Goal: Transaction & Acquisition: Purchase product/service

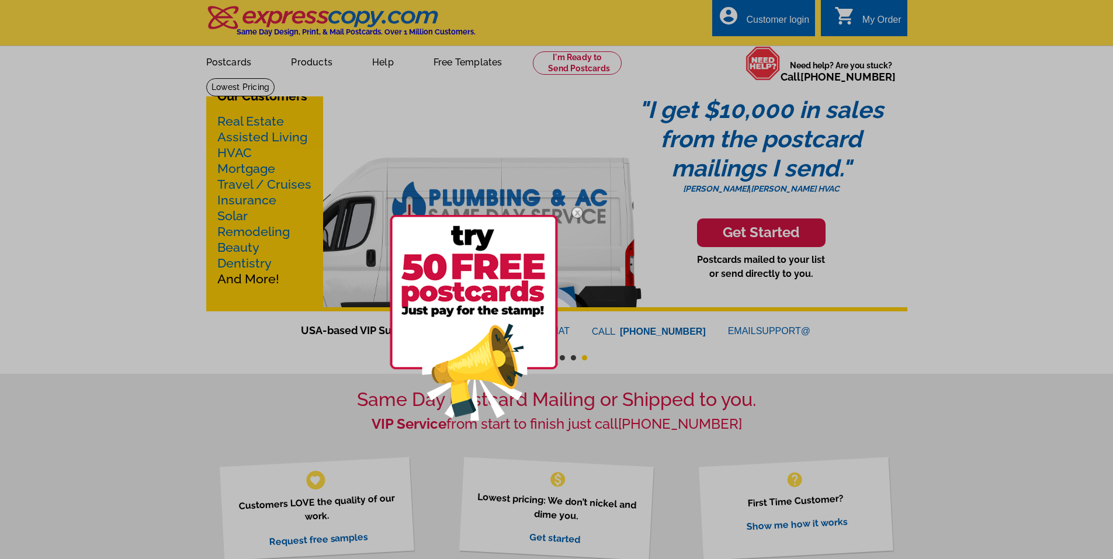
click at [576, 208] on img at bounding box center [577, 213] width 34 height 34
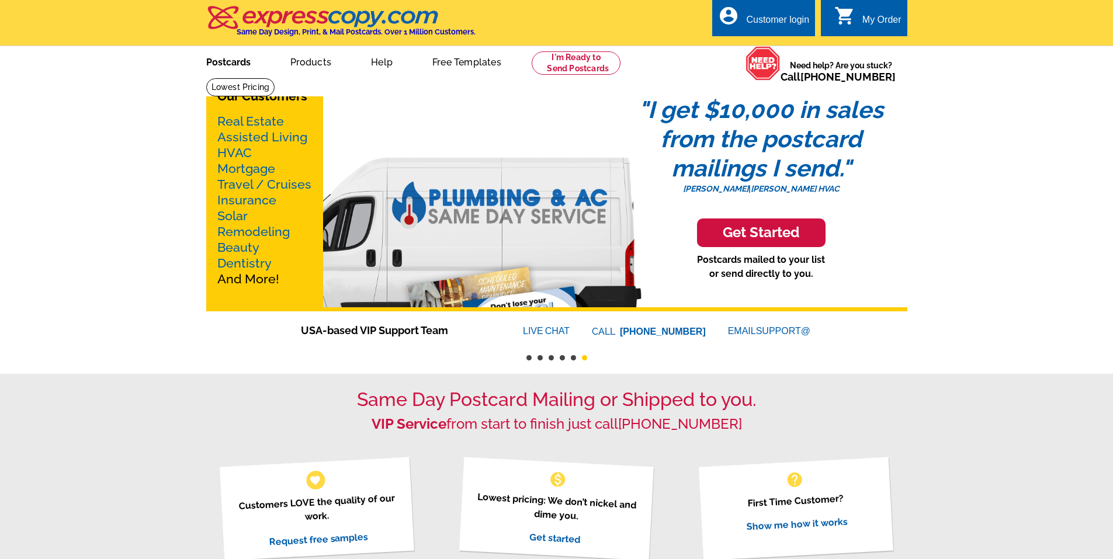
click at [227, 61] on link "Postcards" at bounding box center [229, 60] width 82 height 27
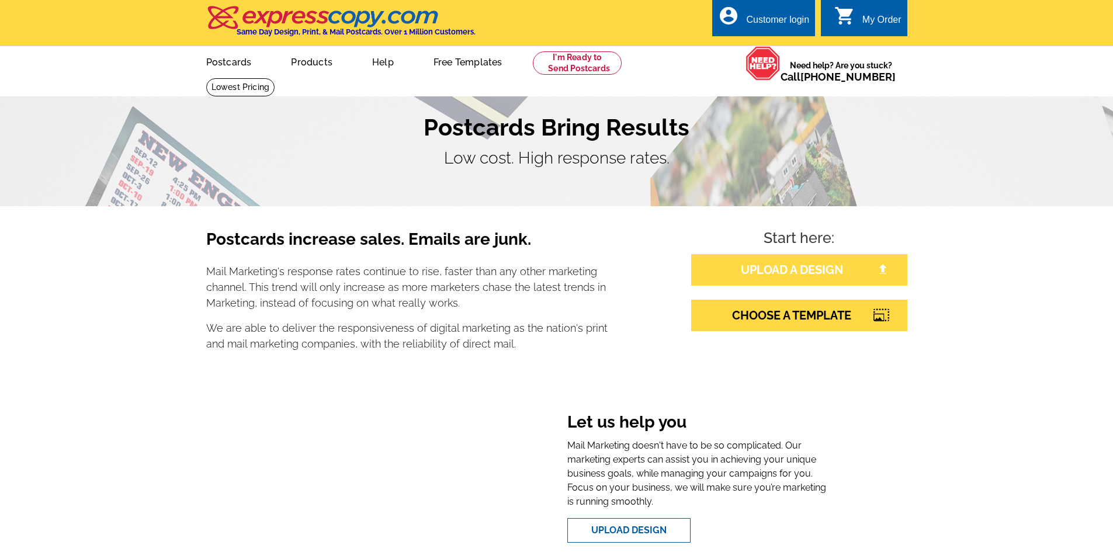
click at [767, 272] on link "UPLOAD A DESIGN" at bounding box center [799, 270] width 216 height 32
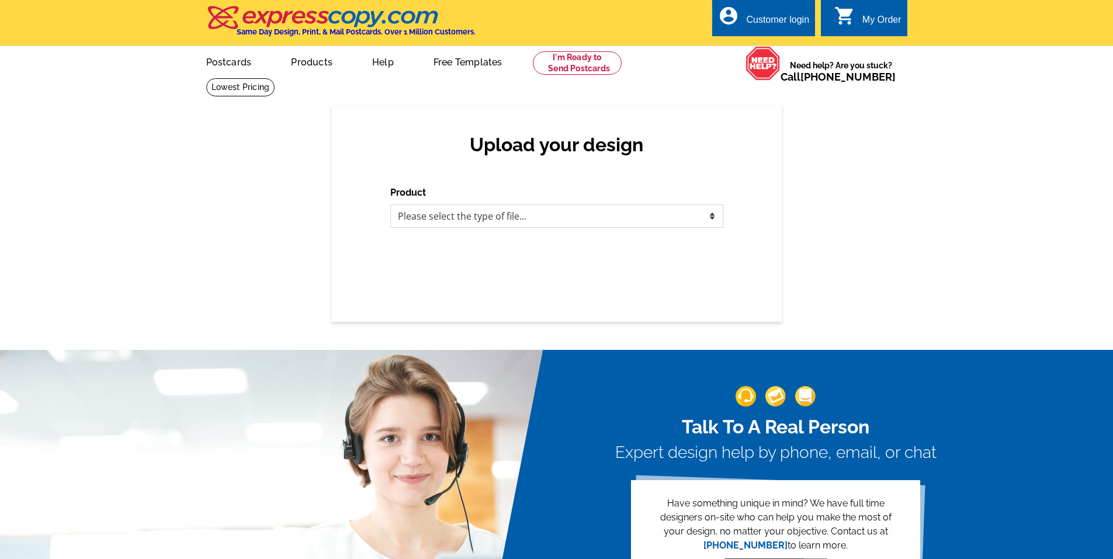
click at [553, 214] on select "Please select the type of file... Postcards Business Cards Letters and flyers G…" at bounding box center [556, 215] width 333 height 23
select select "1"
click at [390, 205] on select "Please select the type of file... Postcards Business Cards Letters and flyers G…" at bounding box center [556, 215] width 333 height 23
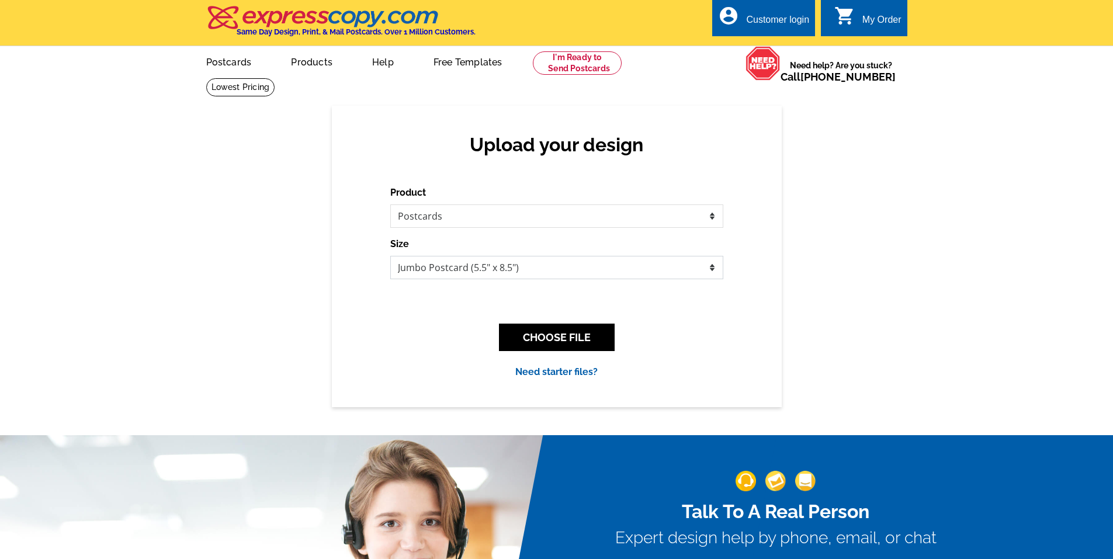
click at [538, 272] on select "Jumbo Postcard (5.5" x 8.5") Regular Postcard (4.25" x 5.6") Panoramic Postcard…" at bounding box center [556, 267] width 333 height 23
click at [558, 336] on button "CHOOSE FILE" at bounding box center [557, 337] width 116 height 27
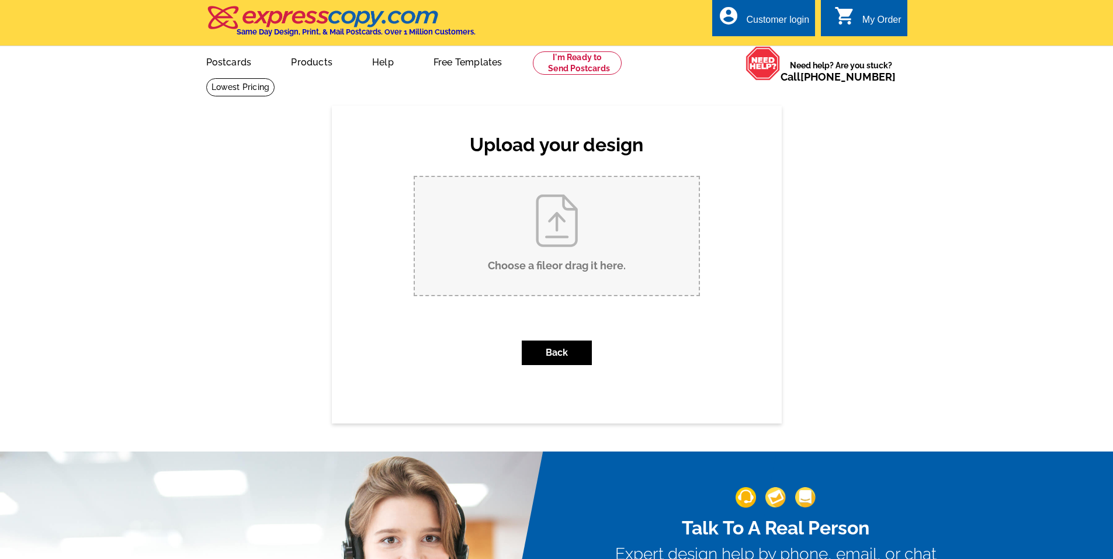
click at [583, 261] on input "Choose a file or drag it here ." at bounding box center [557, 236] width 284 height 118
type input "C:\fakepath\Screenshot 2025-09-23 164010.png"
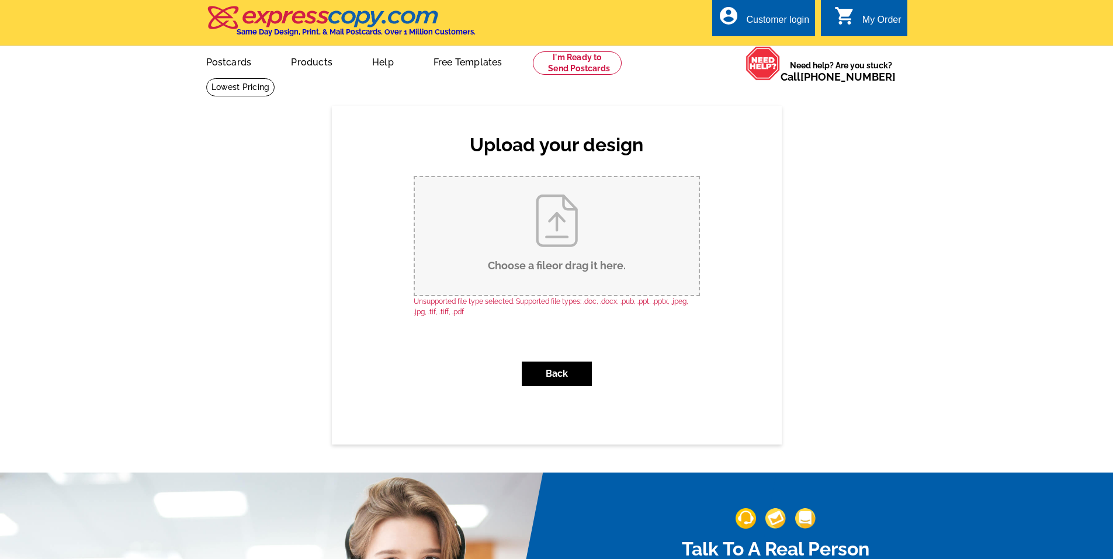
click at [731, 338] on div "Upload your design Product Please select the type of file... Postcards Business…" at bounding box center [557, 275] width 450 height 338
click at [551, 377] on button "Back" at bounding box center [557, 374] width 70 height 25
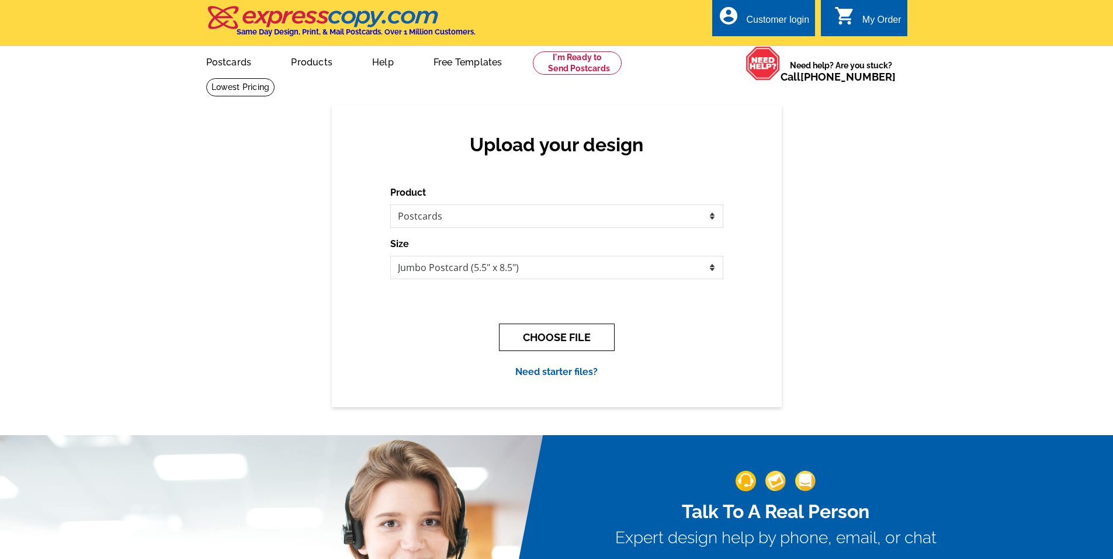
click at [532, 349] on button "CHOOSE FILE" at bounding box center [557, 337] width 116 height 27
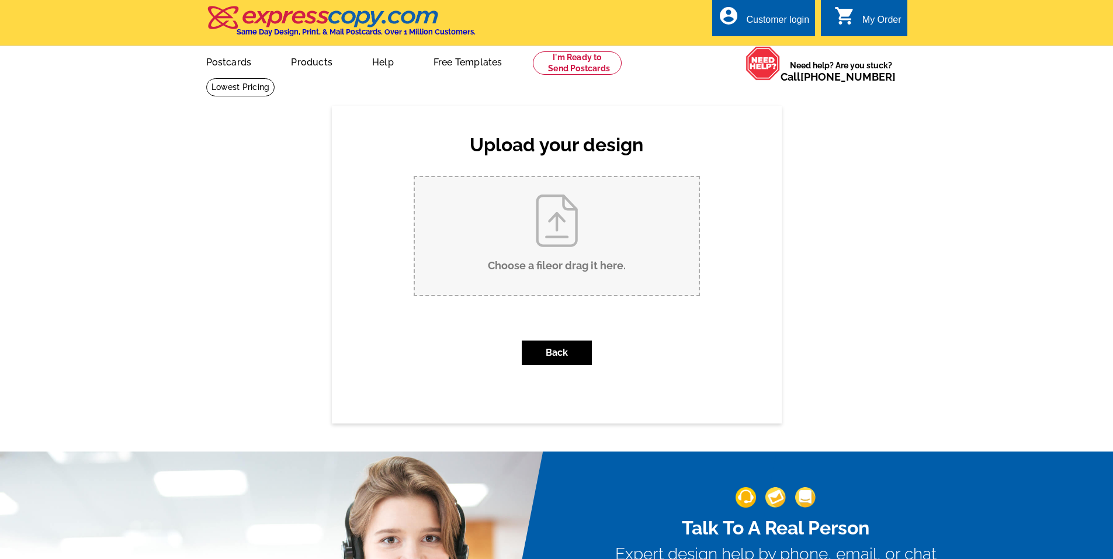
click at [554, 253] on input "Choose a file or drag it here ." at bounding box center [557, 236] width 284 height 118
type input "C:\fakepath\Kate's Picks with New Listing Postcard (8.5 x 5.5 in).png"
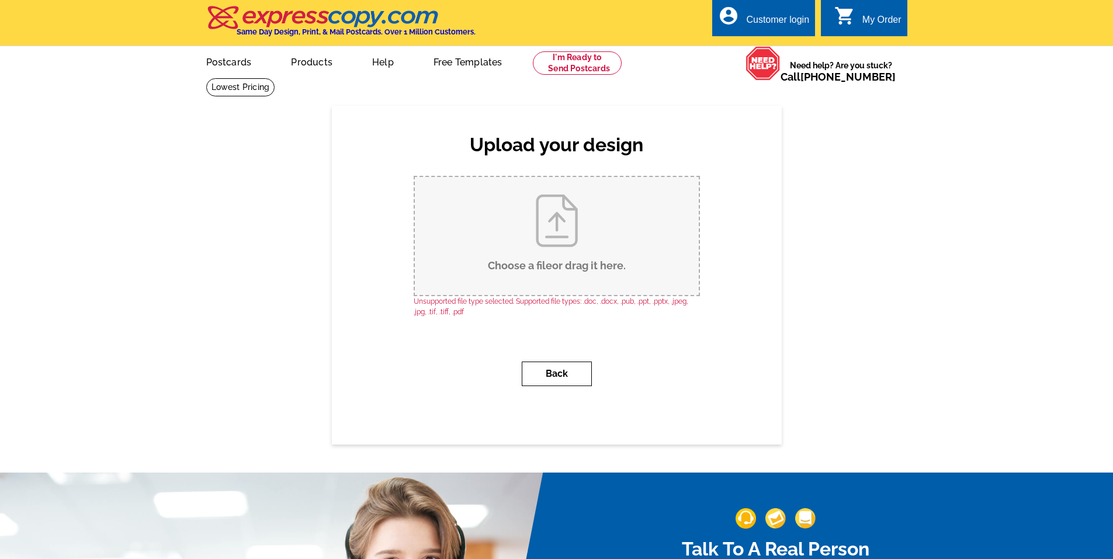
click at [577, 369] on button "Back" at bounding box center [557, 374] width 70 height 25
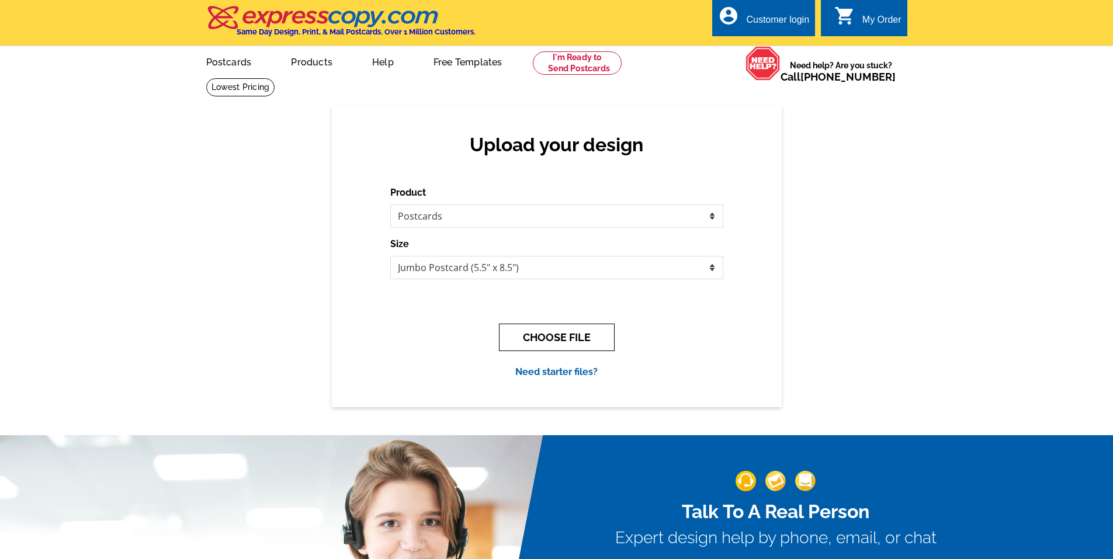
click at [530, 334] on button "CHOOSE FILE" at bounding box center [557, 337] width 116 height 27
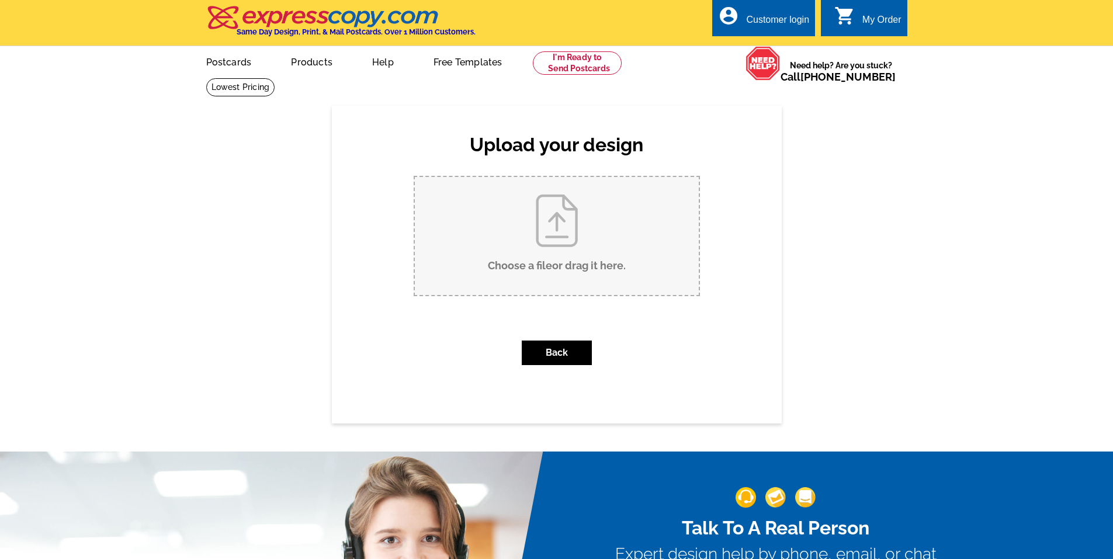
click at [562, 265] on input "Choose a file or drag it here ." at bounding box center [557, 236] width 284 height 118
type input "C:\fakepath\Kate's Picks with New Listing Postcard (8.5 x 5.5 in).jpg"
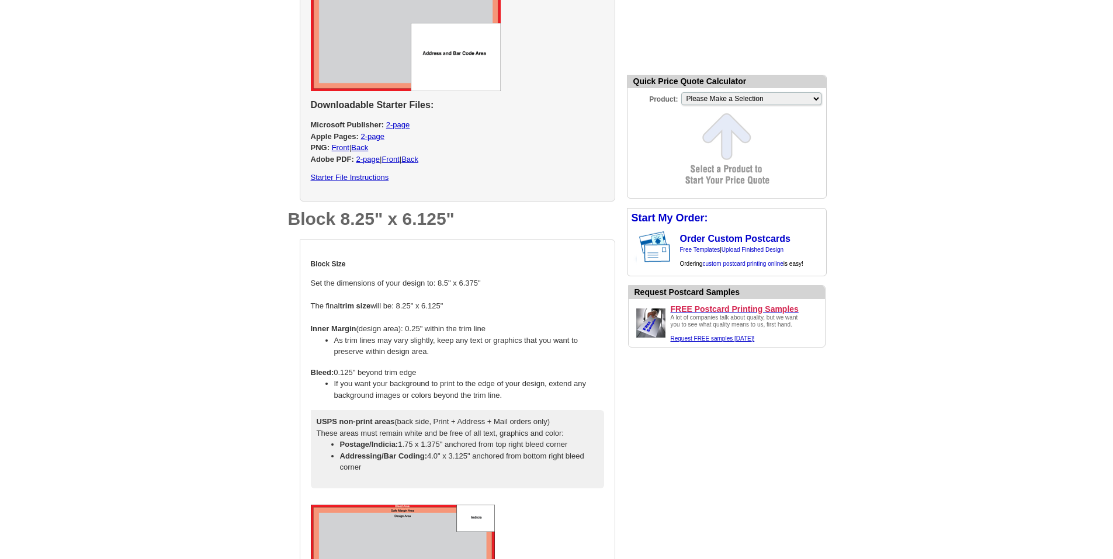
scroll to position [1480, 0]
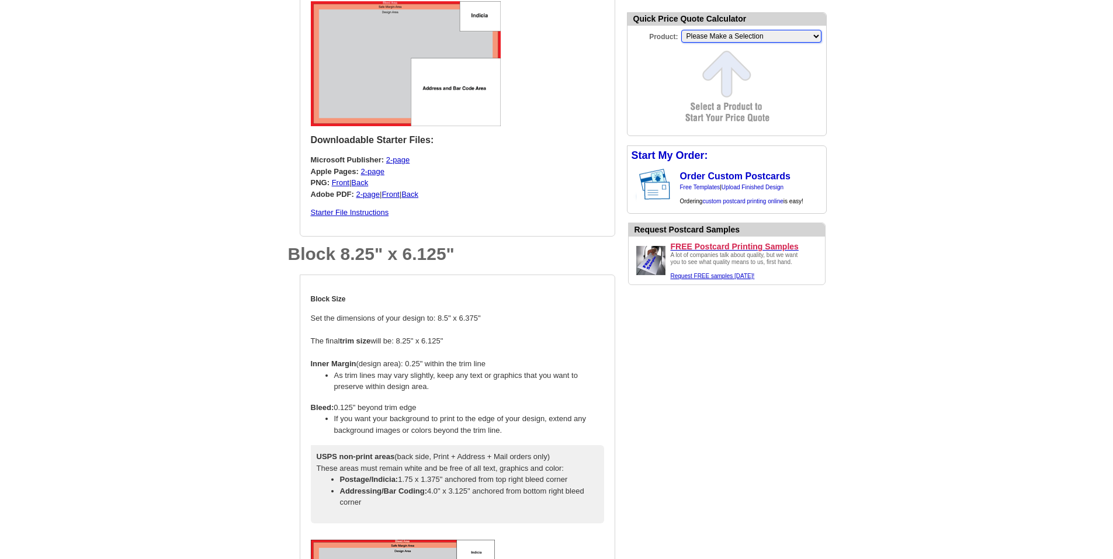
click at [790, 39] on select "Please Make a Selection Jumbo Postcard (5.5" x 8.5") Regular Postcard (4.25" x …" at bounding box center [751, 36] width 140 height 13
select select "2"
click at [681, 31] on select "Please Make a Selection Jumbo Postcard (5.5" x 8.5") Regular Postcard (4.25" x …" at bounding box center [751, 36] width 140 height 13
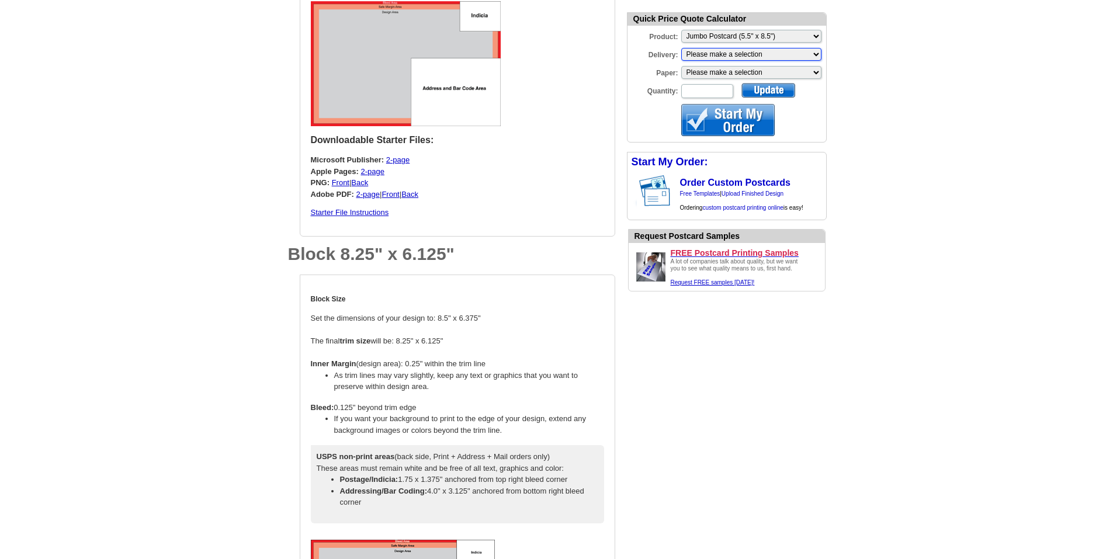
click at [768, 55] on select "Please make a selection Print + Address+USPS First Class Print-Only+Shipped To …" at bounding box center [751, 54] width 140 height 13
click at [766, 72] on select "Please make a selection Recyclable Board Magnetic Stock" at bounding box center [751, 72] width 140 height 13
select select "3"
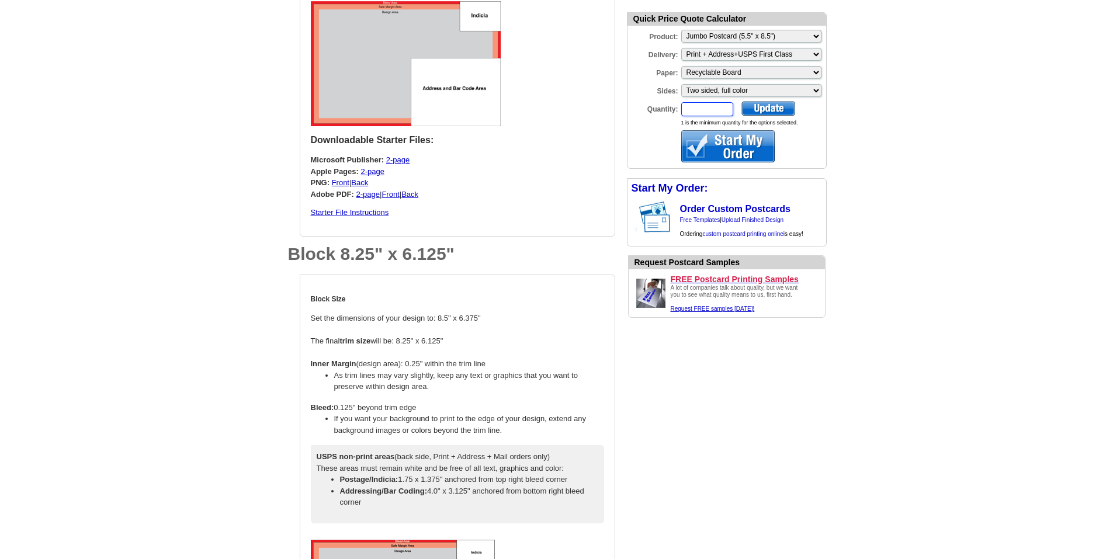
click at [709, 110] on input "Quantity:" at bounding box center [707, 109] width 52 height 14
type input "50"
click at [773, 106] on div at bounding box center [768, 108] width 54 height 15
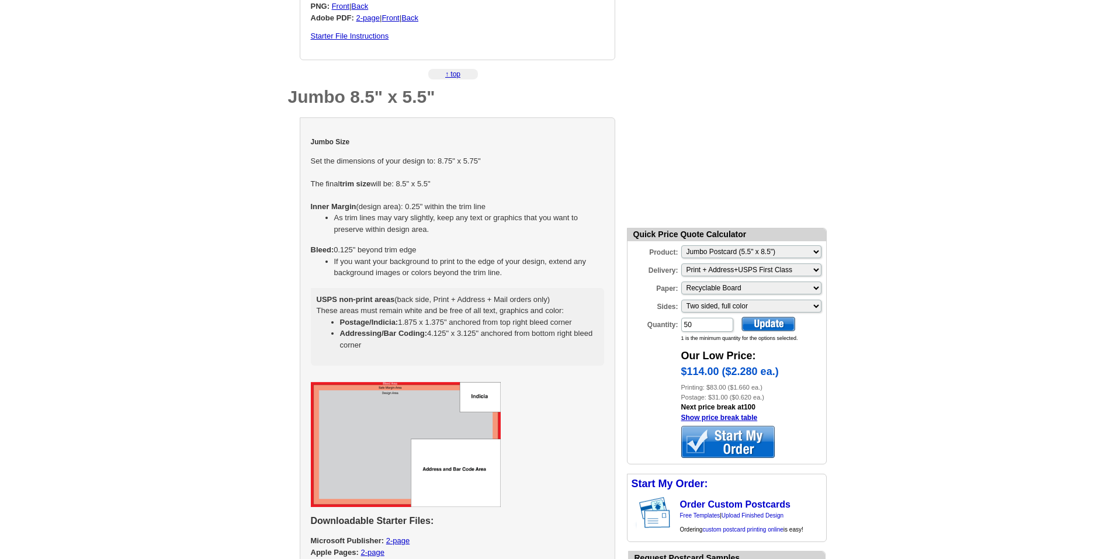
scroll to position [1071, 0]
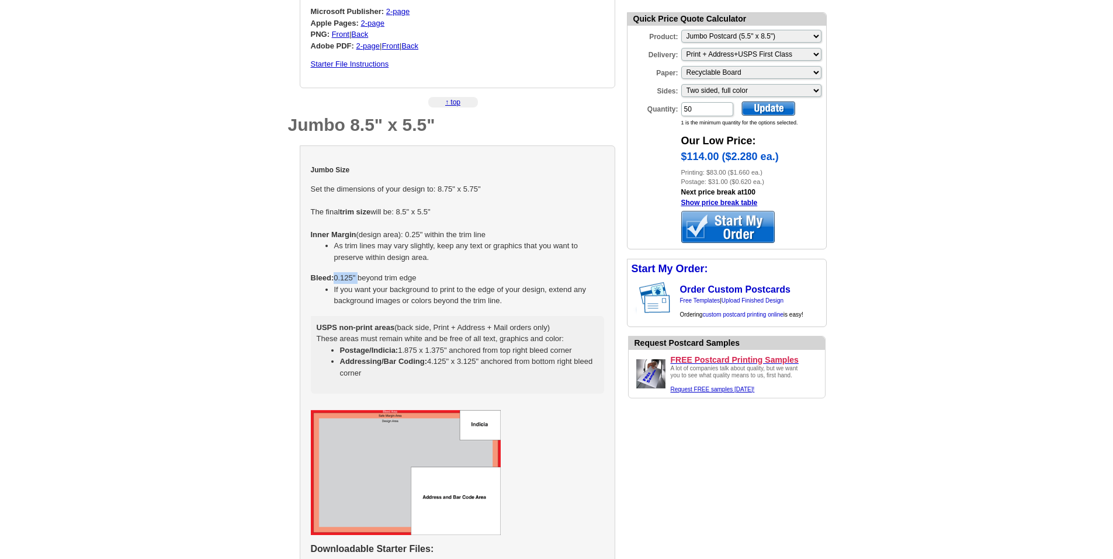
drag, startPoint x: 357, startPoint y: 277, endPoint x: 333, endPoint y: 277, distance: 23.9
click at [333, 277] on td "Jumbo Size Set the dimensions of your design to: 8.75" x 5.75" The final trim s…" at bounding box center [457, 279] width 294 height 246
click at [513, 263] on li "As trim lines may vary slightly, keep any text or graphics that you want to pre…" at bounding box center [469, 251] width 270 height 23
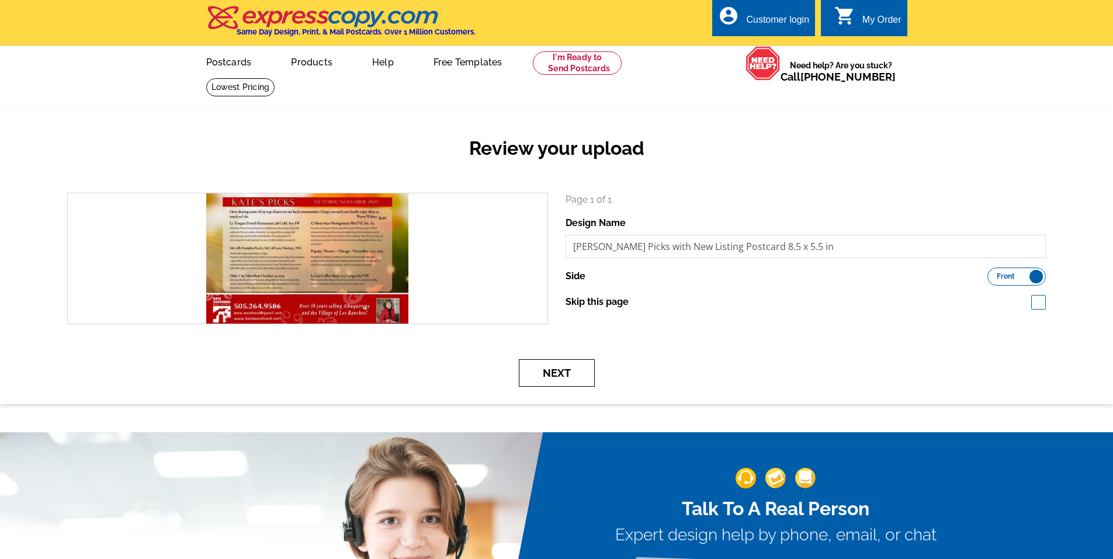
click at [558, 367] on button "Next" at bounding box center [557, 372] width 76 height 27
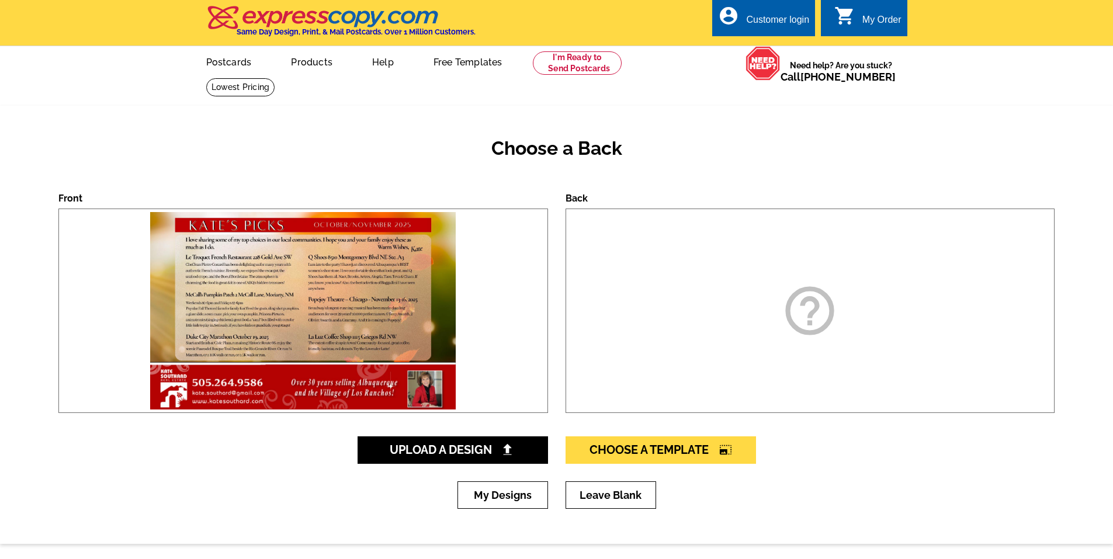
click at [769, 336] on div "help_outline" at bounding box center [809, 311] width 489 height 204
click at [484, 448] on span "Upload A Design" at bounding box center [453, 450] width 126 height 14
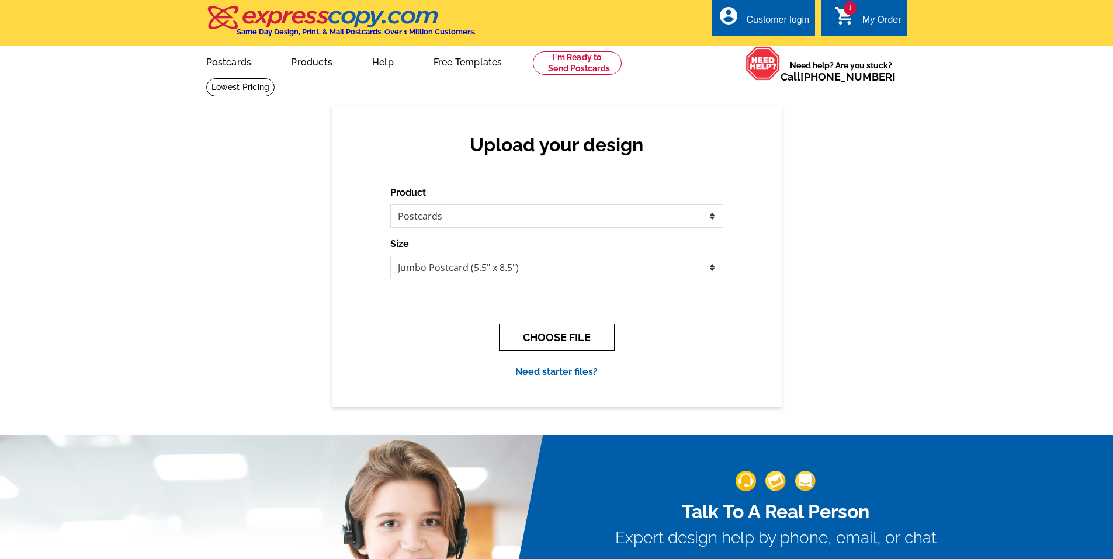
click at [561, 338] on button "CHOOSE FILE" at bounding box center [557, 337] width 116 height 27
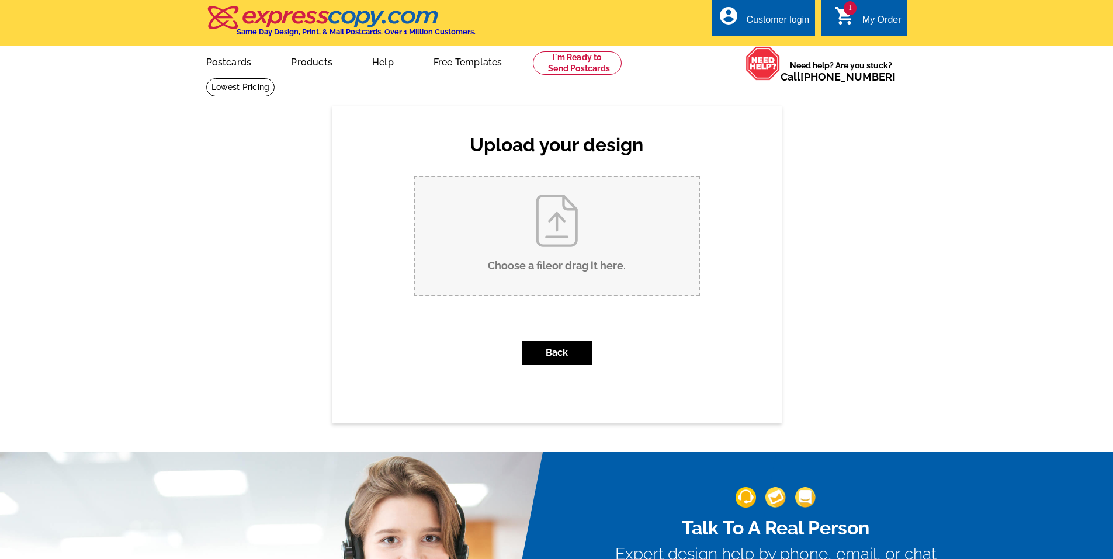
click at [517, 248] on input "Choose a file or drag it here ." at bounding box center [557, 236] width 284 height 118
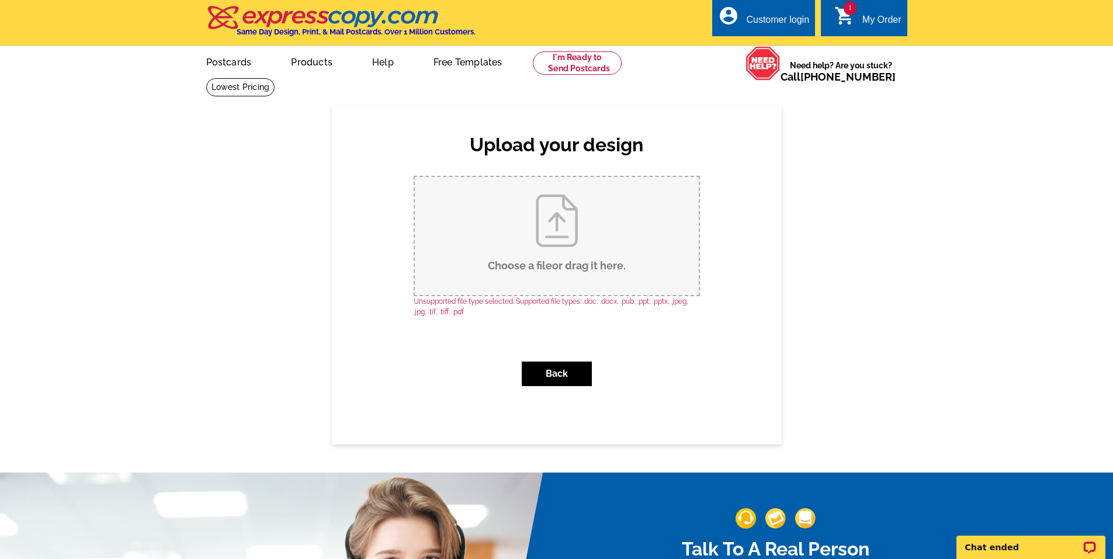
click at [554, 260] on input "Choose a file or drag it here ." at bounding box center [557, 236] width 284 height 118
type input "C:\fakepath\Kate's Picks with New Listing Postcard (8.5 x 5.5 in) (1).jpg"
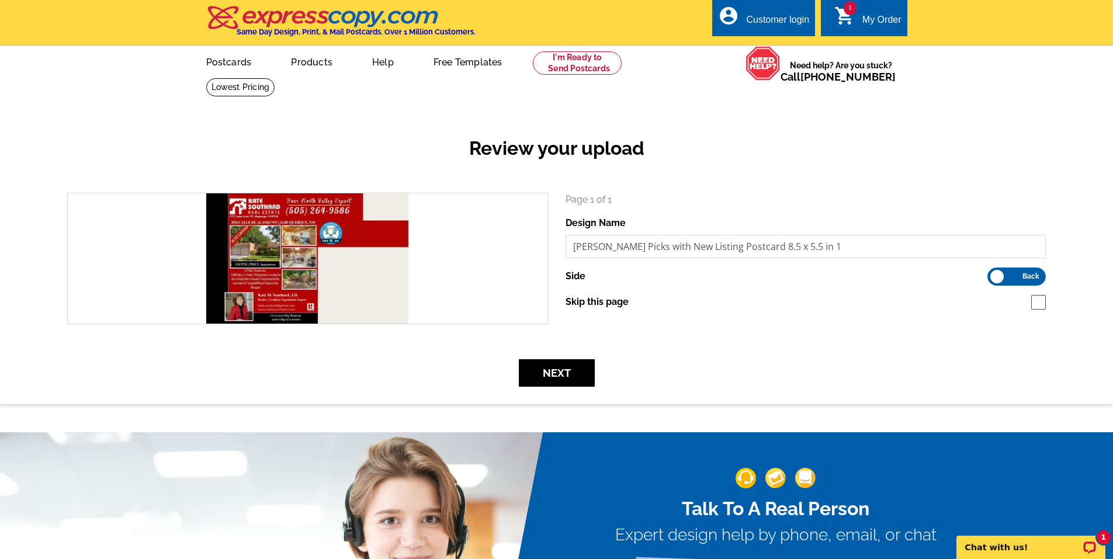
click at [1020, 282] on label "Front Back" at bounding box center [1016, 277] width 58 height 18
click at [993, 273] on input "Front Back" at bounding box center [993, 273] width 0 height 0
click at [1020, 282] on label "Front Back" at bounding box center [1016, 277] width 58 height 18
click at [993, 273] on input "Front Back" at bounding box center [993, 273] width 0 height 0
click at [543, 374] on button "Next" at bounding box center [557, 372] width 76 height 27
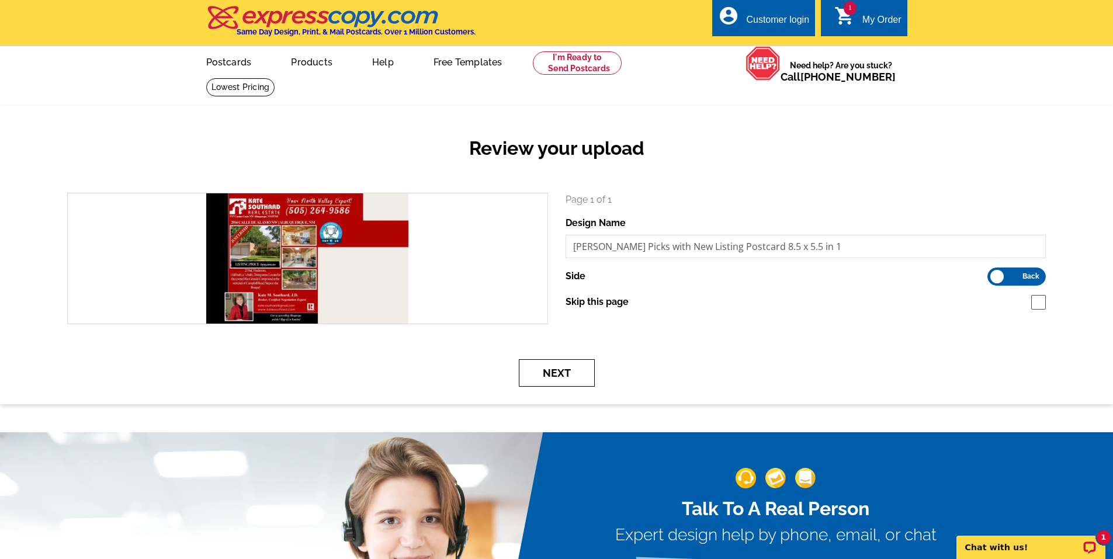
click at [567, 371] on button "Next" at bounding box center [557, 372] width 76 height 27
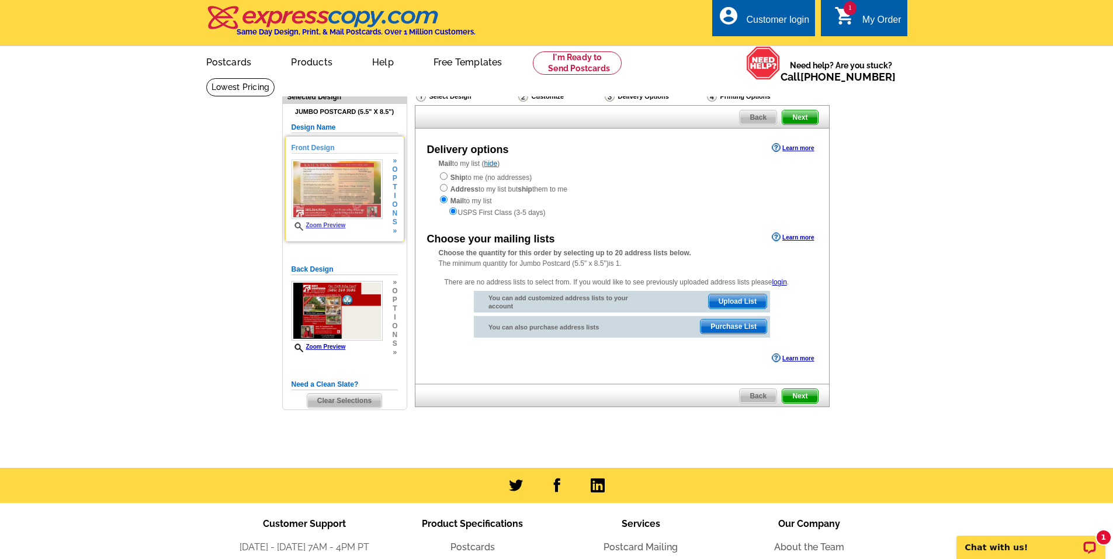
click at [352, 188] on img at bounding box center [336, 189] width 91 height 60
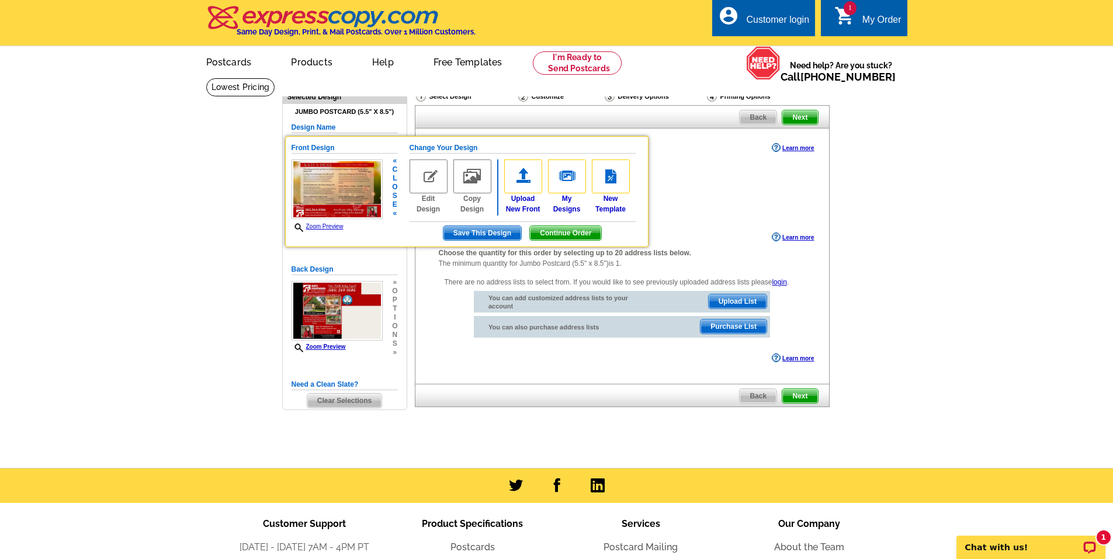
click at [331, 225] on link "Zoom Preview" at bounding box center [317, 226] width 52 height 6
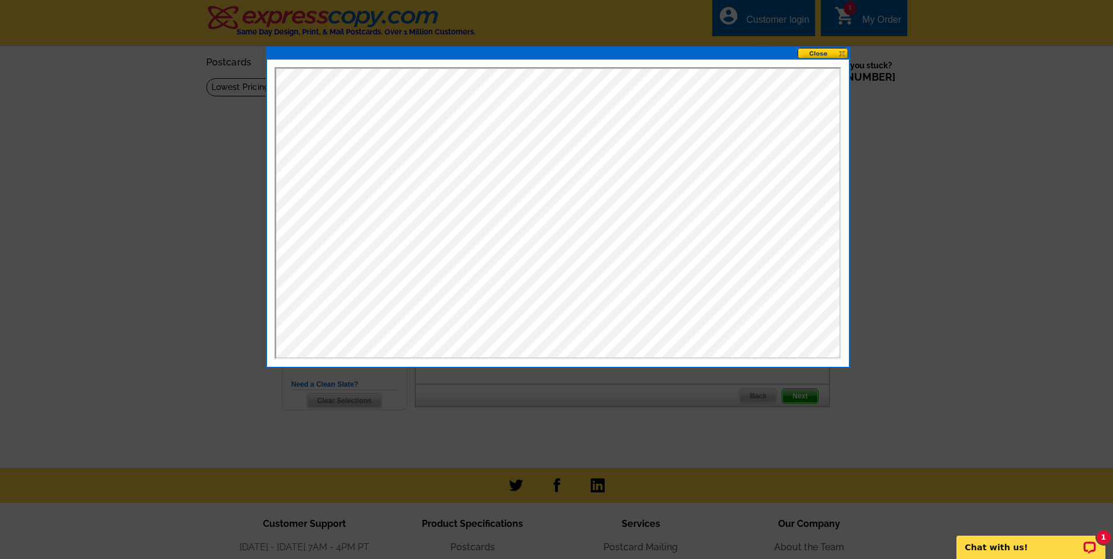
click at [838, 53] on button at bounding box center [822, 53] width 51 height 11
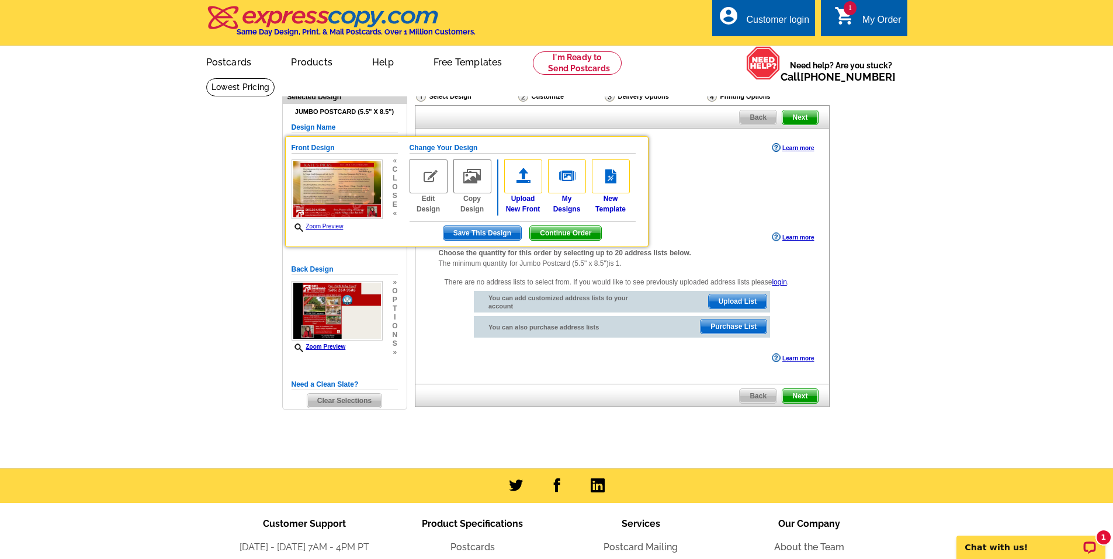
click at [897, 245] on main "Need Help? call 800-260-5887, chat with support, or have our designers make som…" at bounding box center [556, 273] width 1113 height 390
click at [220, 293] on main "Need Help? call 800-260-5887, chat with support, or have our designers make som…" at bounding box center [556, 273] width 1113 height 390
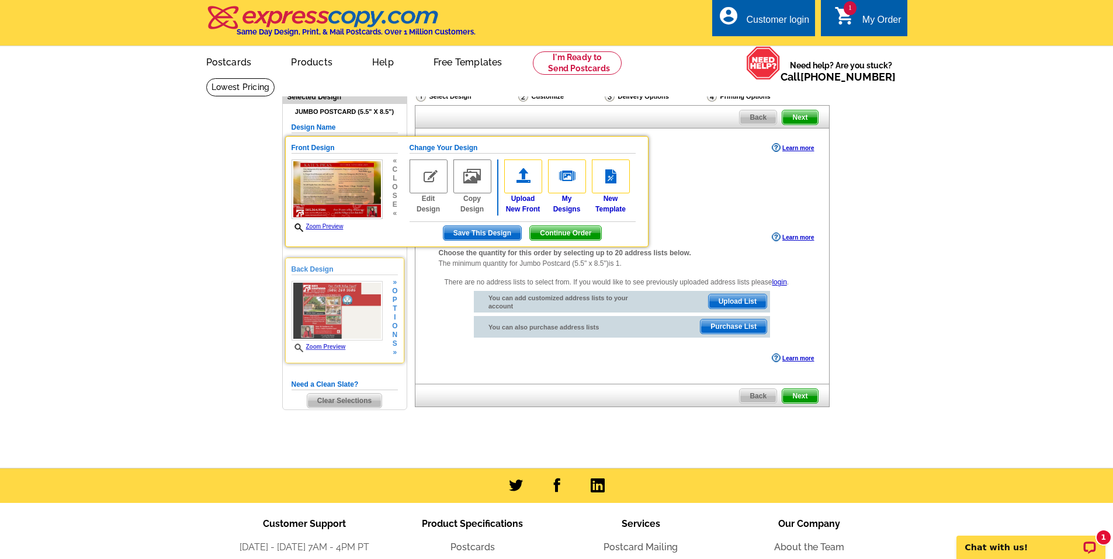
click at [331, 303] on img at bounding box center [336, 311] width 91 height 60
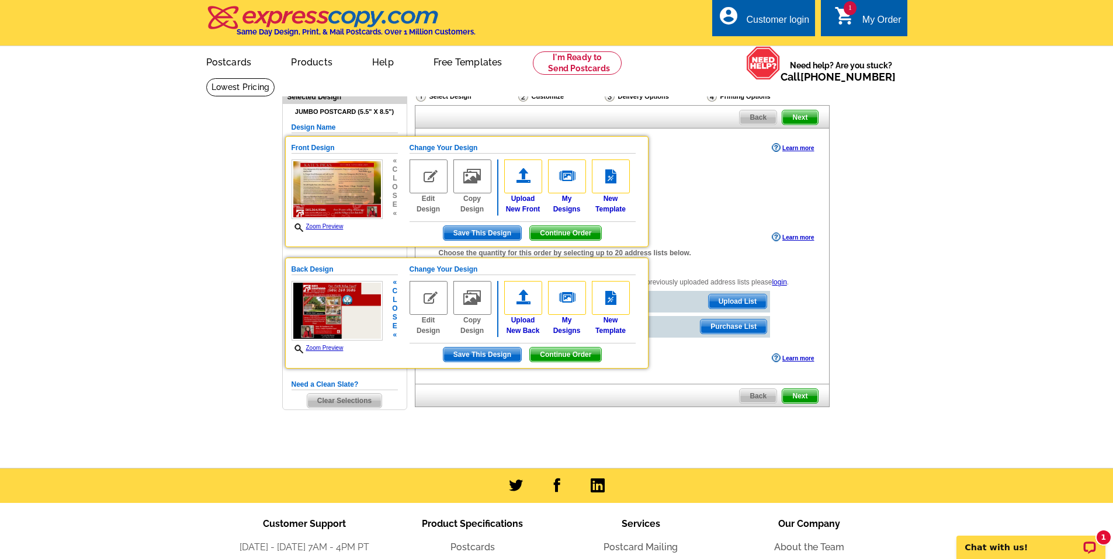
click at [327, 349] on link "Zoom Preview" at bounding box center [317, 348] width 52 height 6
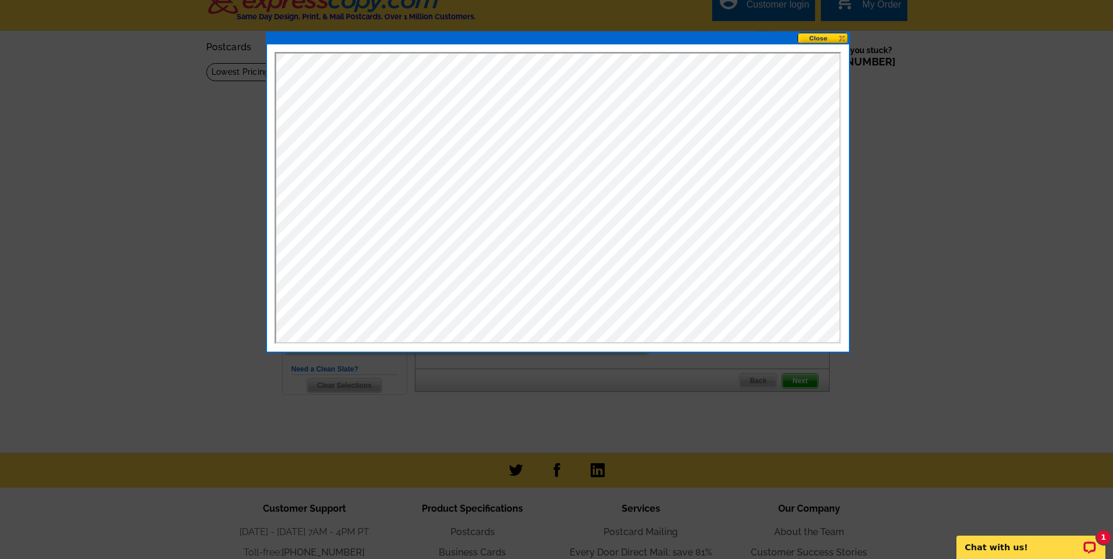
scroll to position [19, 0]
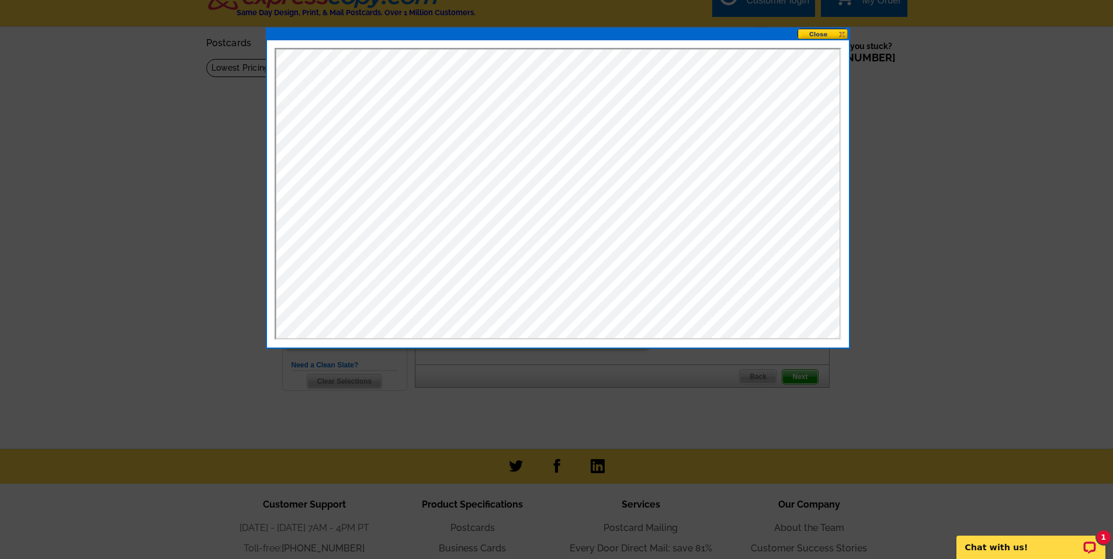
click at [833, 34] on button at bounding box center [822, 34] width 51 height 11
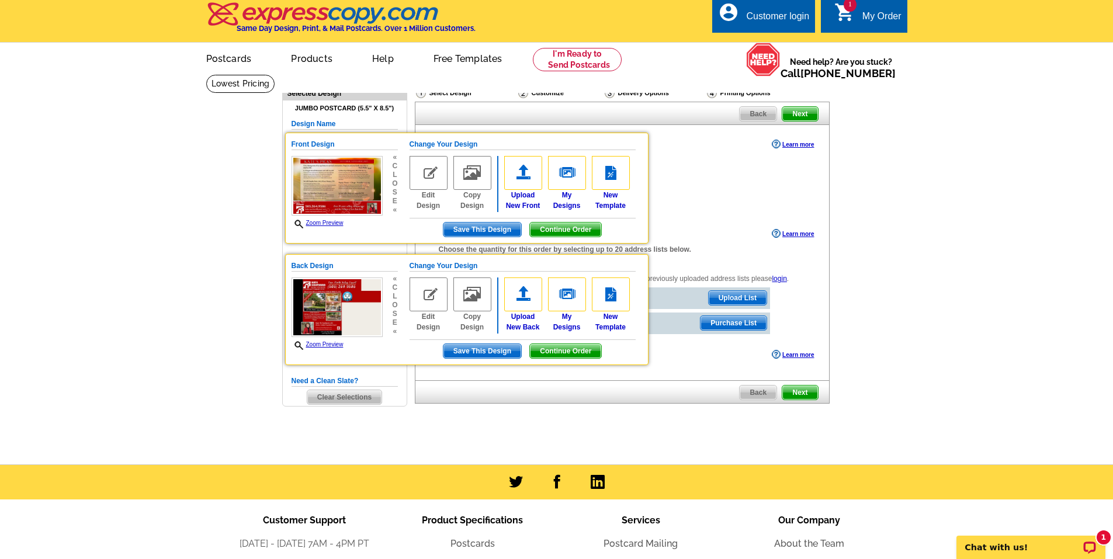
scroll to position [0, 0]
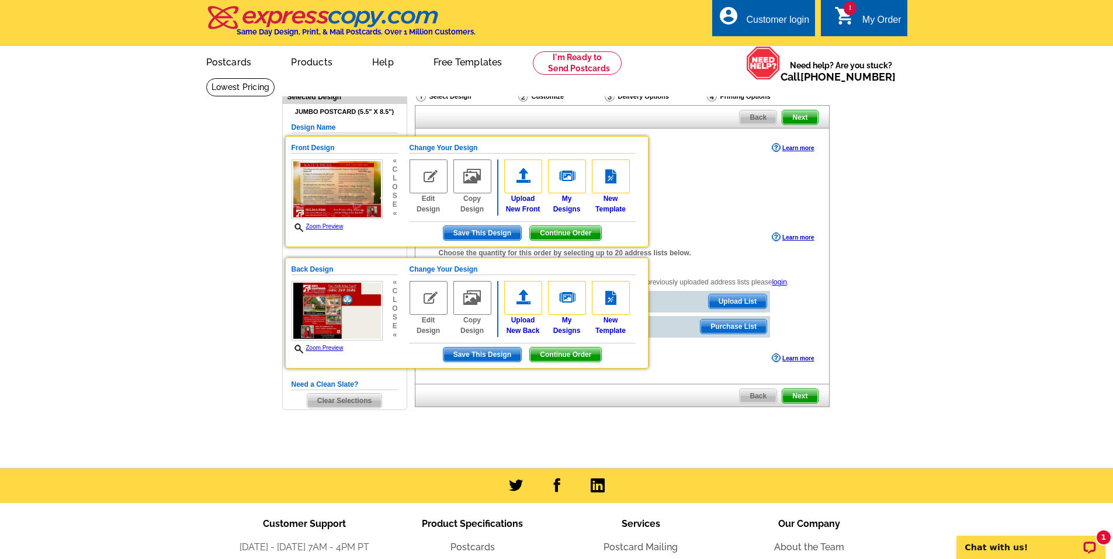
click at [681, 185] on div "Ship to me (no addresses) Address to my list but ship them to me Mail to my lis…" at bounding box center [622, 194] width 367 height 47
click at [474, 229] on span "Save This Design" at bounding box center [482, 233] width 78 height 14
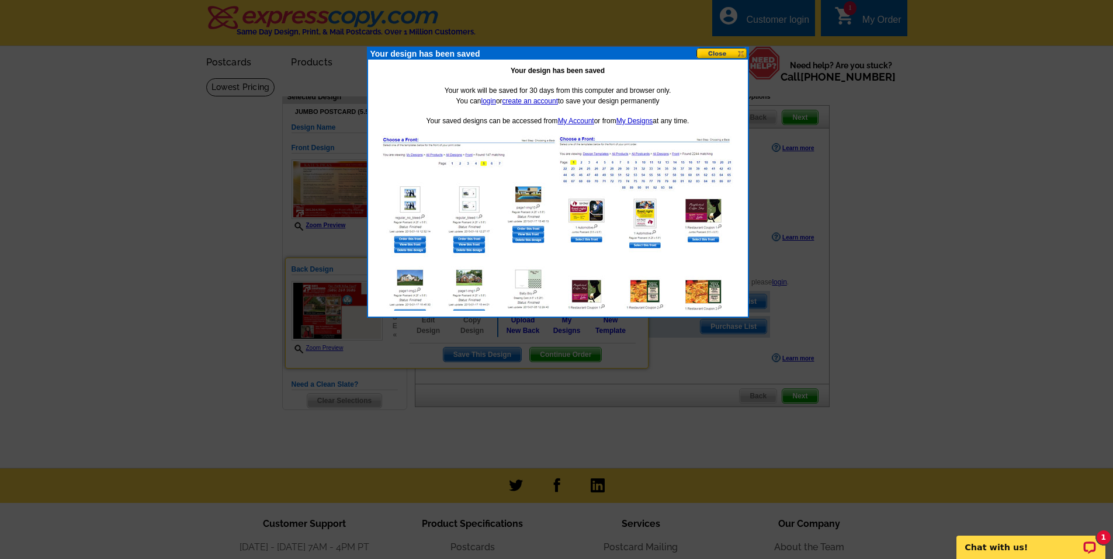
click at [712, 53] on button at bounding box center [721, 53] width 51 height 11
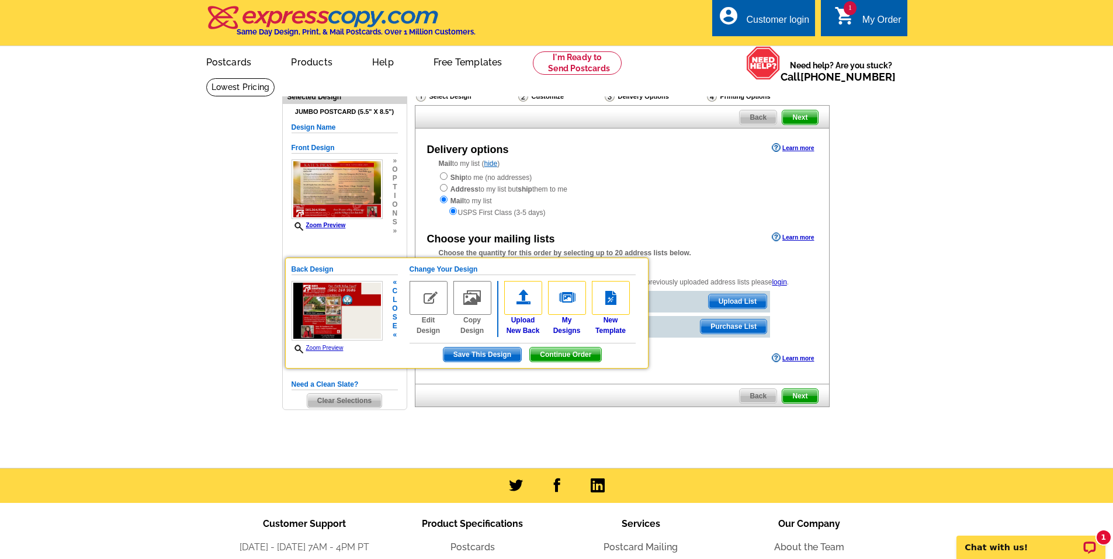
click at [480, 352] on span "Save This Design" at bounding box center [482, 355] width 78 height 14
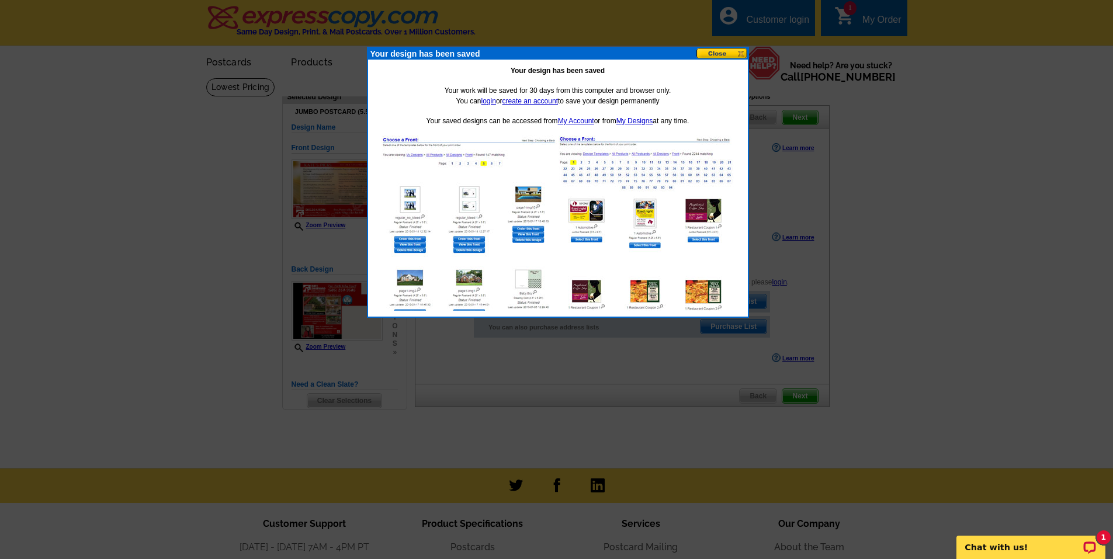
click at [713, 53] on button at bounding box center [721, 53] width 51 height 11
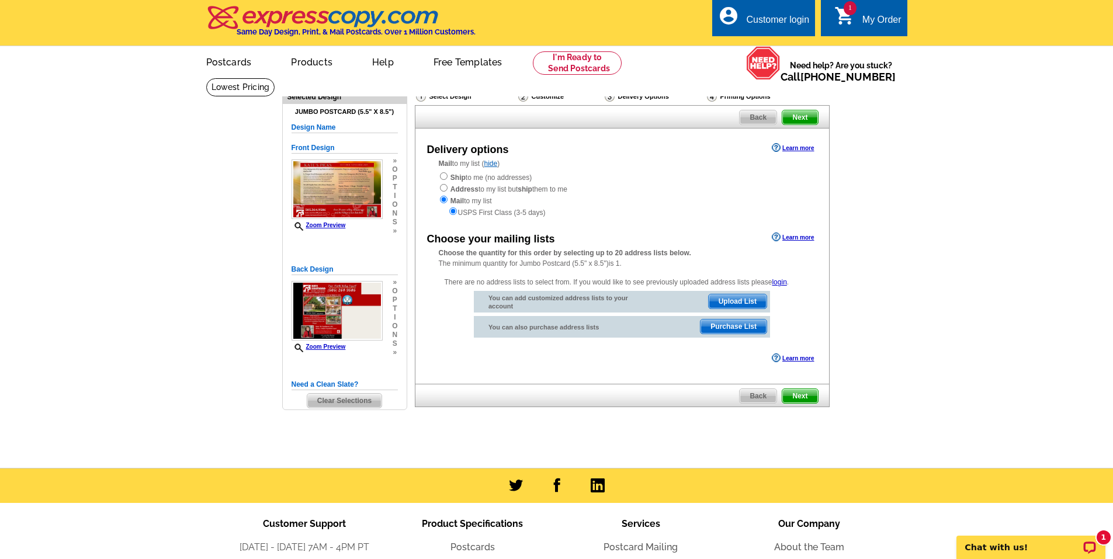
click at [541, 100] on div "Customize" at bounding box center [560, 97] width 86 height 12
click at [543, 96] on div "Customize" at bounding box center [560, 97] width 86 height 12
click at [802, 117] on span "Next" at bounding box center [799, 117] width 35 height 14
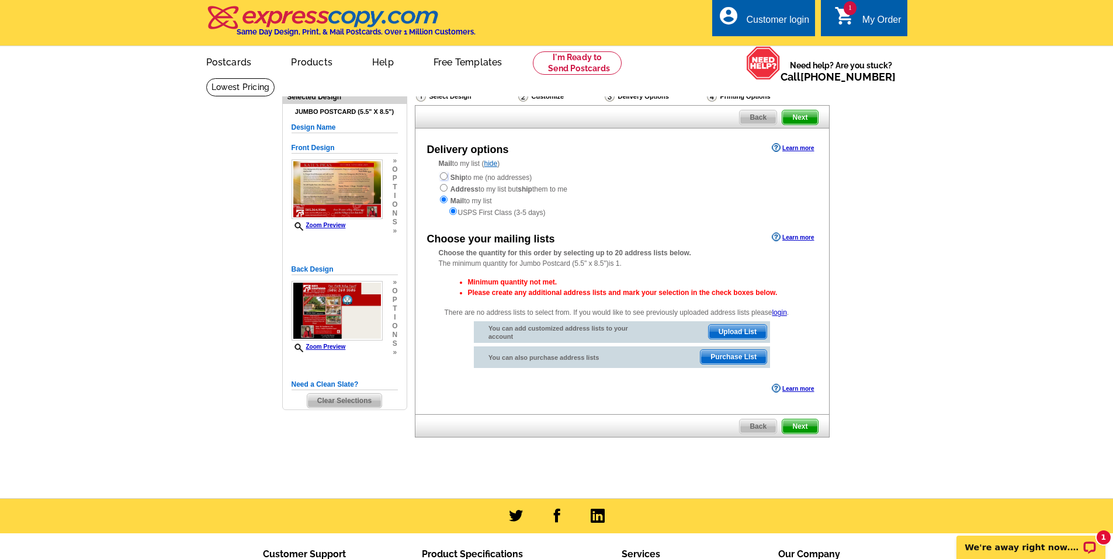
click at [442, 176] on input "radio" at bounding box center [444, 176] width 8 height 8
radio input "true"
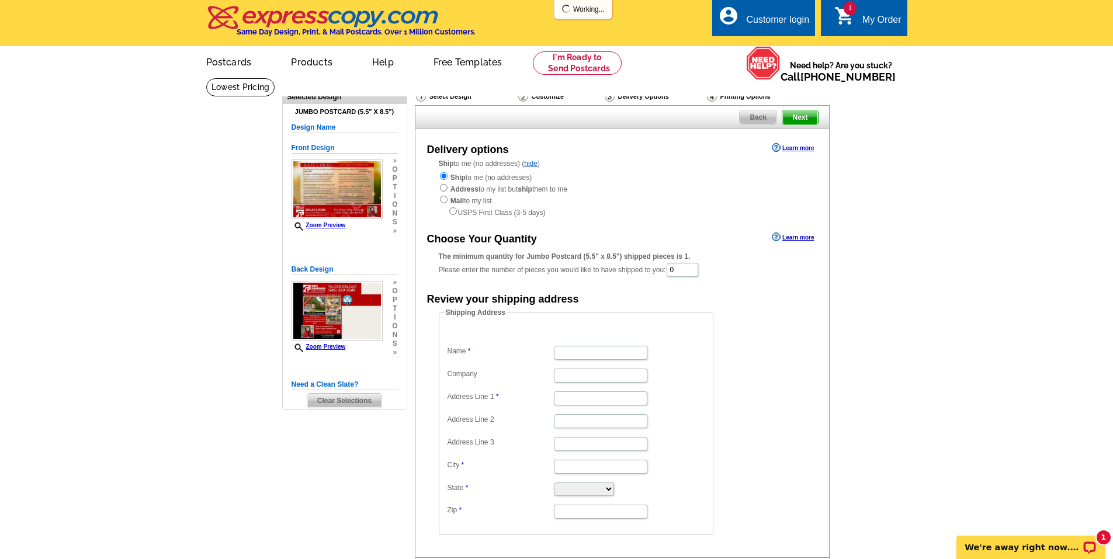
click at [645, 97] on div "Delivery Options" at bounding box center [654, 98] width 102 height 15
click at [726, 96] on div "Printing Options" at bounding box center [758, 97] width 104 height 12
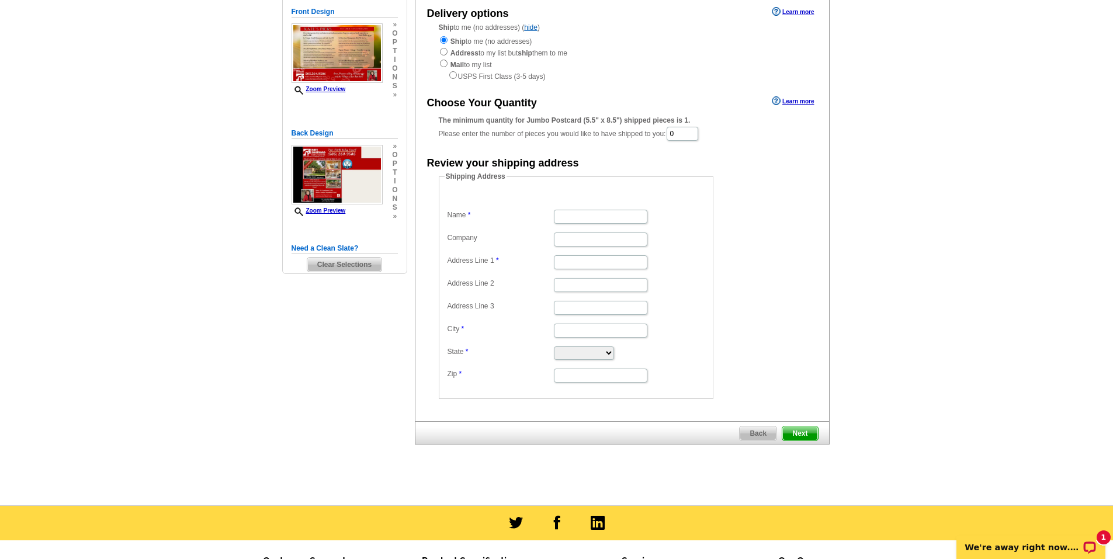
click at [794, 432] on span "Next" at bounding box center [799, 433] width 35 height 14
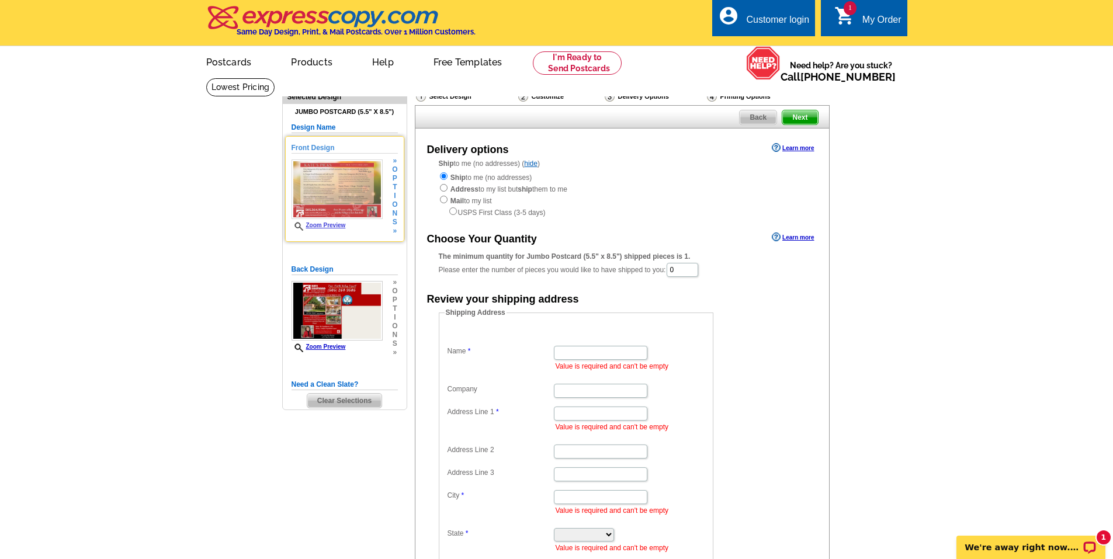
click at [311, 148] on h5 "Front Design" at bounding box center [344, 148] width 106 height 11
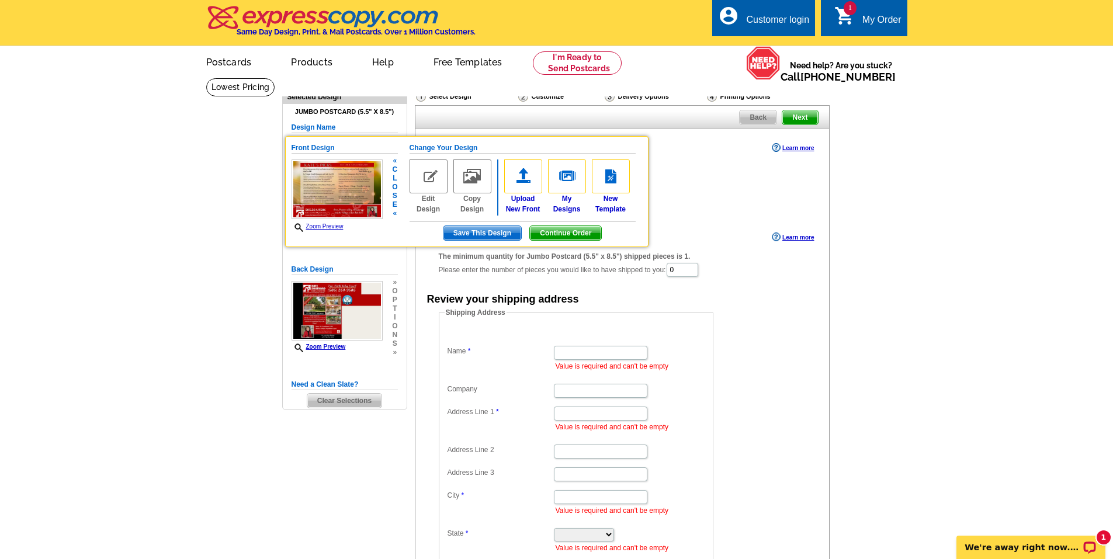
click at [327, 224] on span "Zoom Preview" at bounding box center [336, 227] width 91 height 10
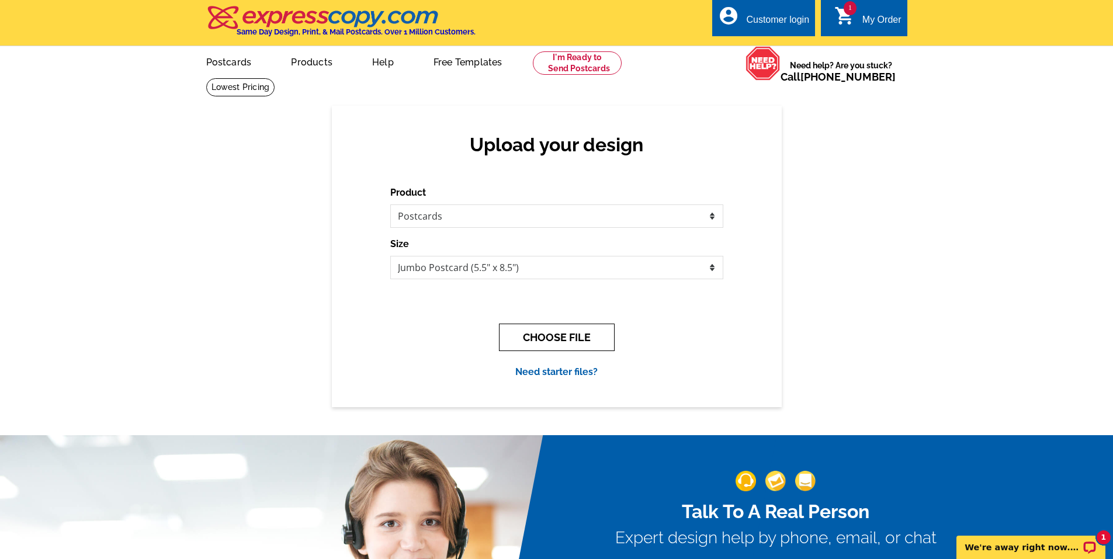
click at [529, 331] on button "CHOOSE FILE" at bounding box center [557, 337] width 116 height 27
click at [566, 338] on button "CHOOSE FILE" at bounding box center [557, 337] width 116 height 27
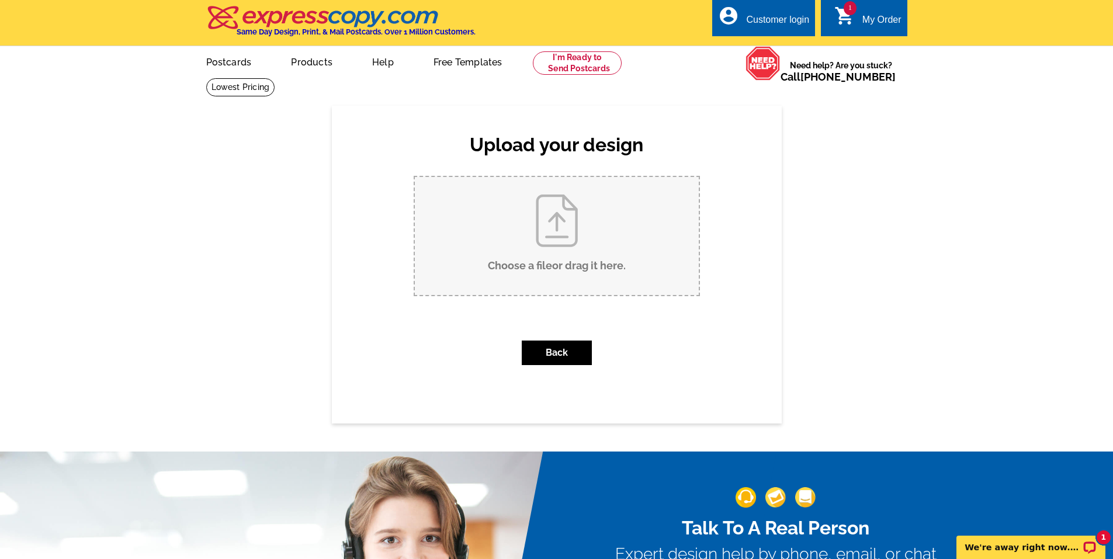
click at [564, 256] on input "Choose a file or drag it here ." at bounding box center [557, 236] width 284 height 118
type input "C:\fakepath\Kate's Picks with New Listing Postcard (8.5 x 5.5 in).jpg"
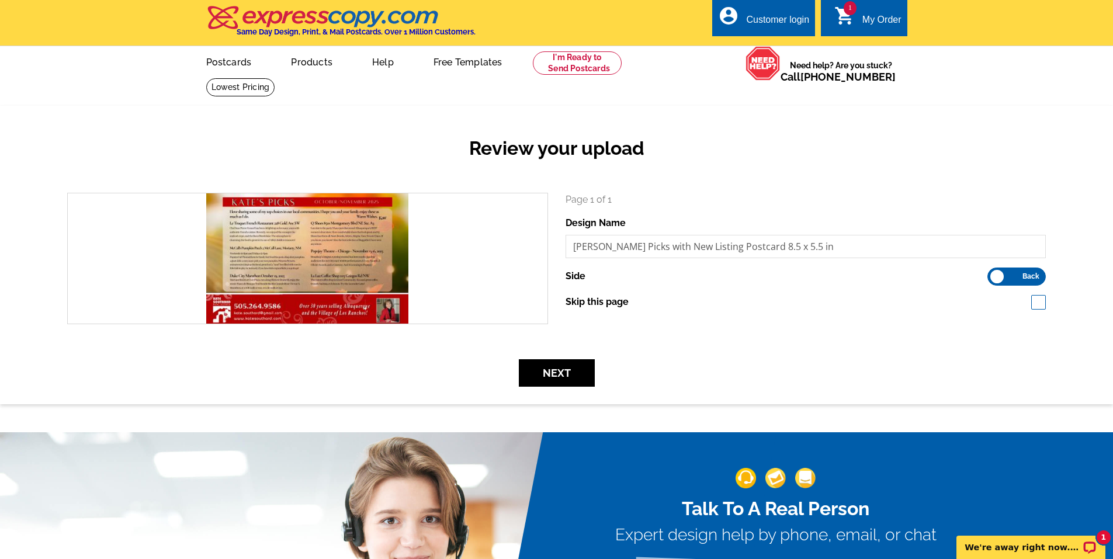
click at [1016, 276] on label "Front Back" at bounding box center [1016, 277] width 58 height 18
click at [993, 273] on input "Front Back" at bounding box center [993, 273] width 0 height 0
click at [554, 366] on button "Next" at bounding box center [557, 372] width 76 height 27
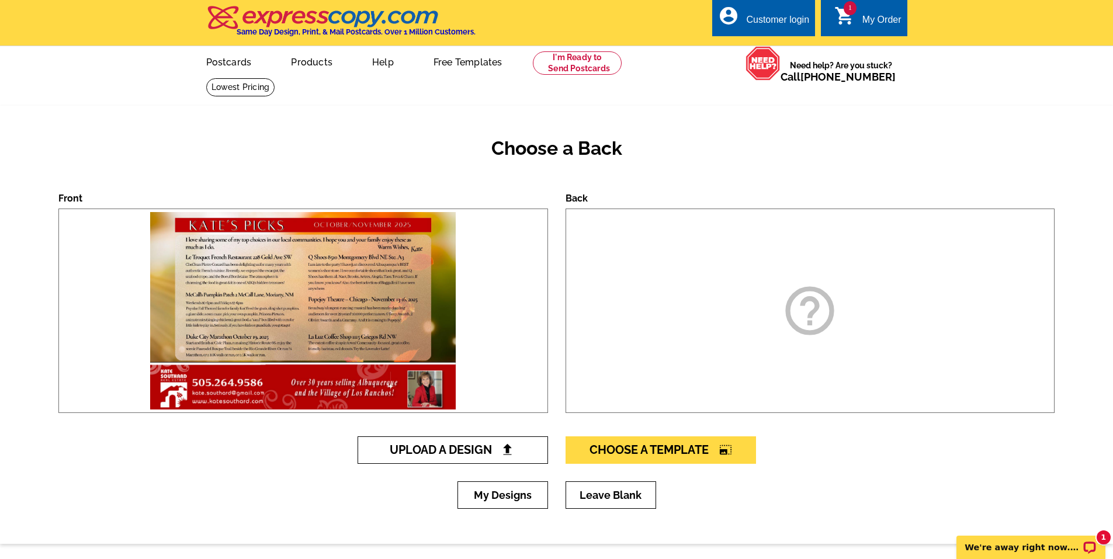
click at [485, 450] on span "Upload A Design" at bounding box center [453, 450] width 126 height 14
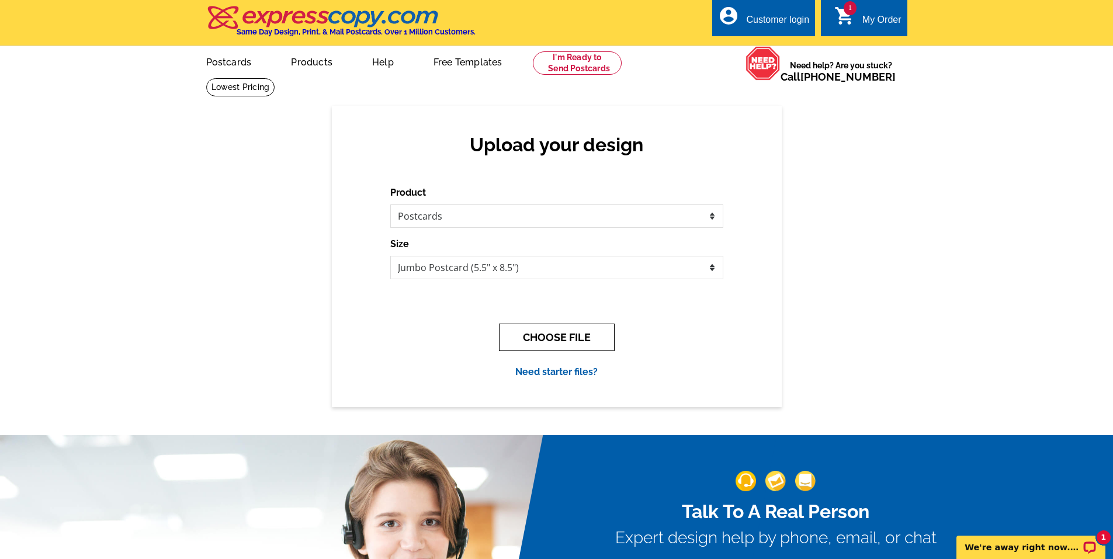
click at [551, 334] on button "CHOOSE FILE" at bounding box center [557, 337] width 116 height 27
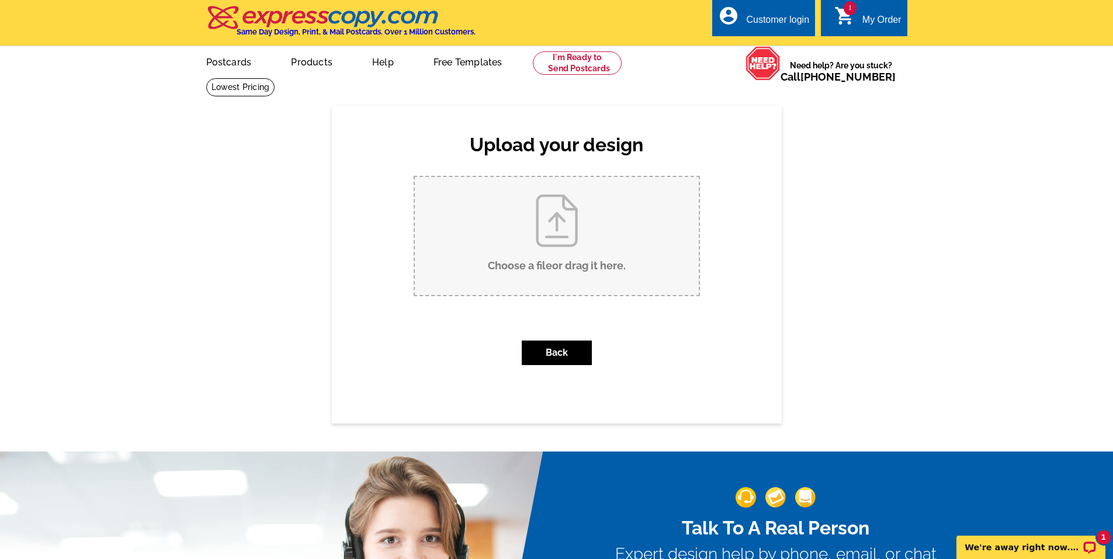
click at [556, 230] on input "Choose a file or drag it here ." at bounding box center [557, 236] width 284 height 118
type input "C:\fakepath\Kate's Picks with New Listing Postcard (8.5 x 5.5 in) (1).jpg"
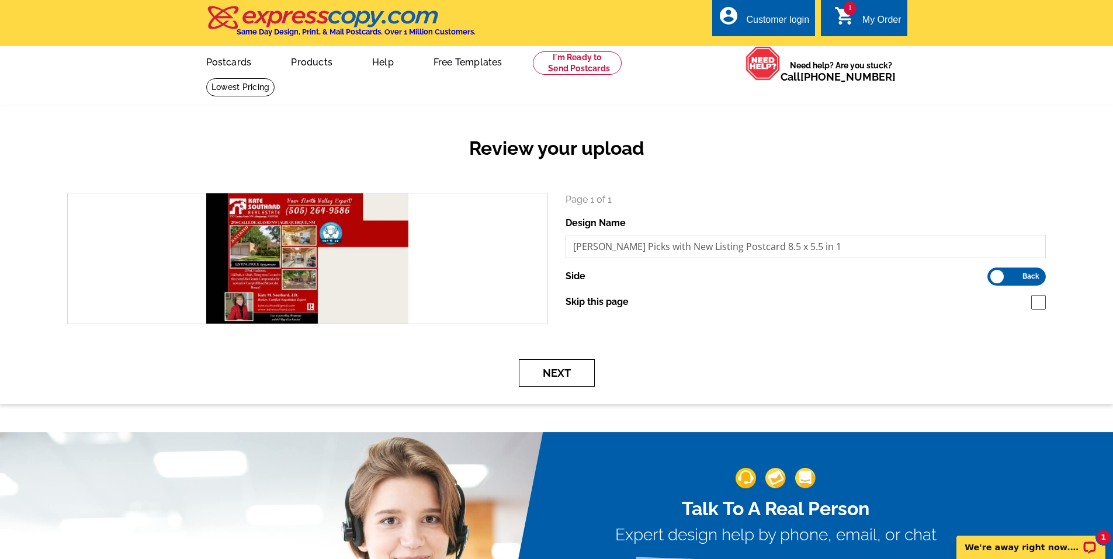
click at [569, 375] on button "Next" at bounding box center [557, 372] width 76 height 27
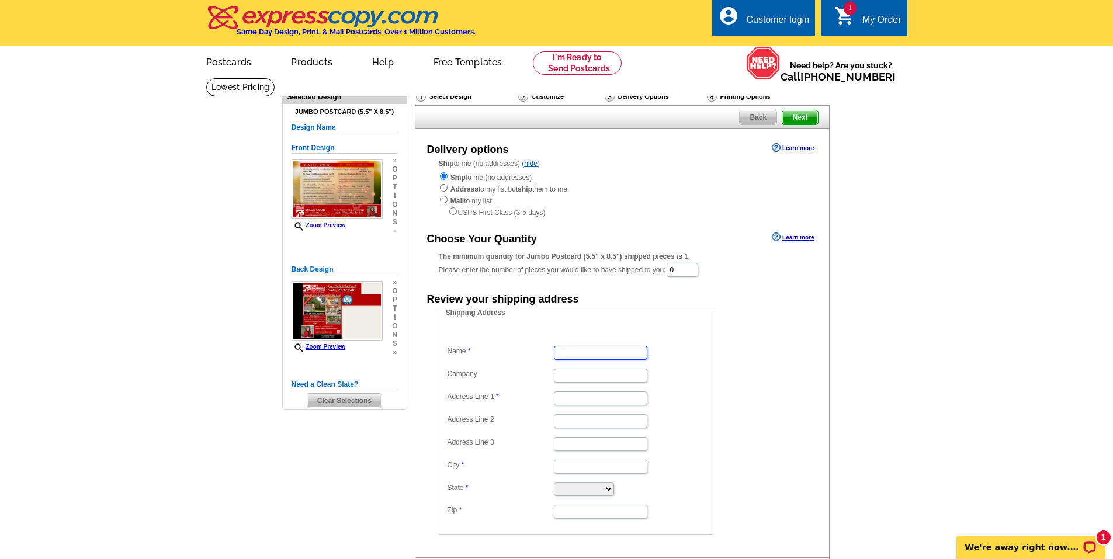
click at [581, 357] on input "Name" at bounding box center [600, 353] width 93 height 14
type input "[PERSON_NAME]"
type input "308 Conestoga Trail"
type input "Clovis"
select select "NM"
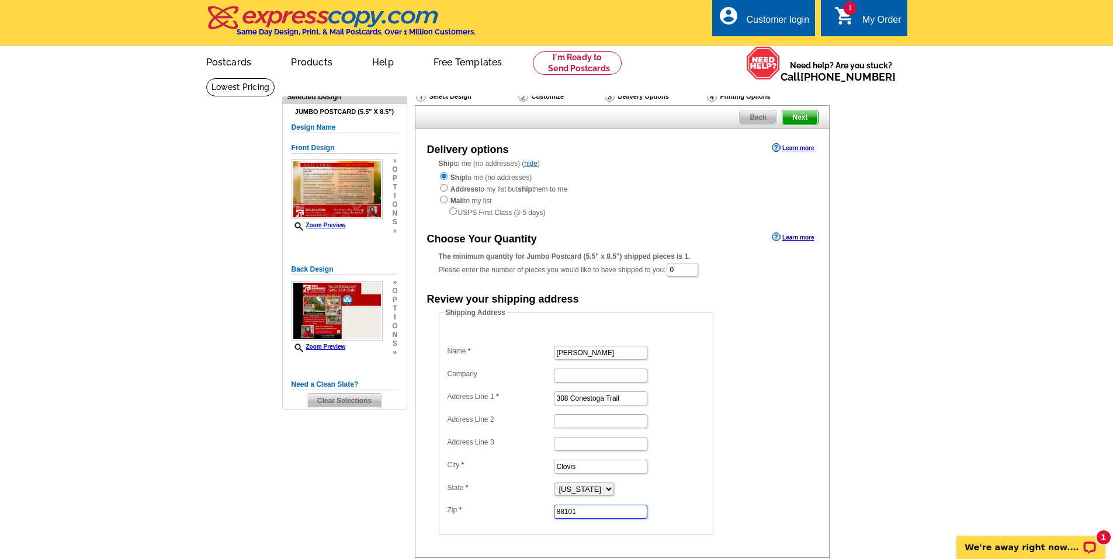
type input "88101"
click at [698, 273] on input "0" at bounding box center [682, 270] width 32 height 14
drag, startPoint x: 702, startPoint y: 273, endPoint x: 666, endPoint y: 273, distance: 35.6
click at [666, 273] on div "The minimum quantity for Jumbo Postcard (5.5" x 8.5") shipped pieces is 1. Plea…" at bounding box center [622, 264] width 367 height 27
drag, startPoint x: 694, startPoint y: 273, endPoint x: 672, endPoint y: 273, distance: 22.2
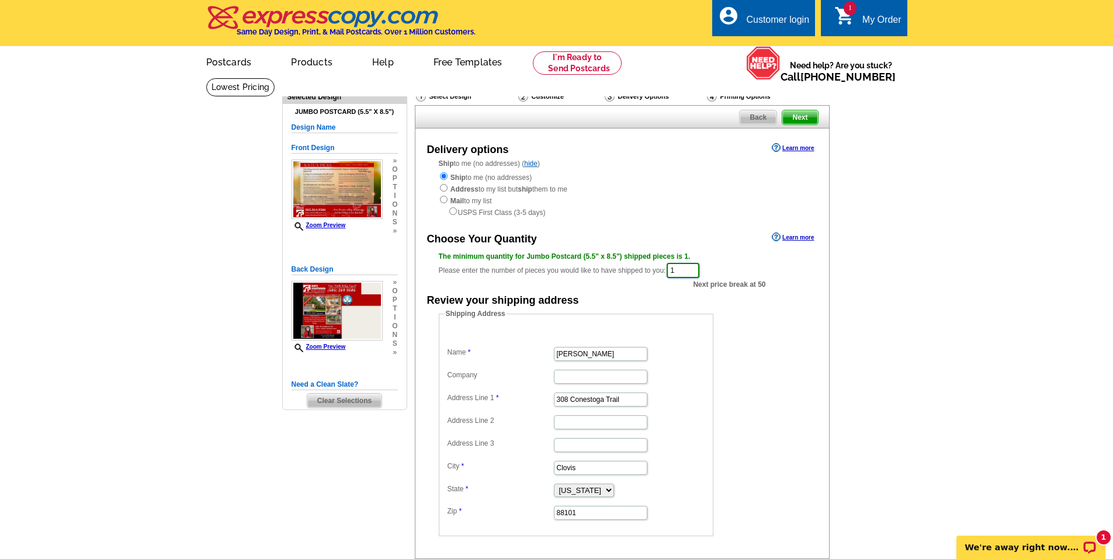
click at [672, 273] on div "The minimum quantity for Jumbo Postcard (5.5" x 8.5") shipped pieces is 1. Plea…" at bounding box center [622, 265] width 367 height 28
type input "1"
click at [792, 342] on form "Shipping Address Name [PERSON_NAME] Company Address Line 1 308 Conestoga Trail …" at bounding box center [622, 422] width 367 height 228
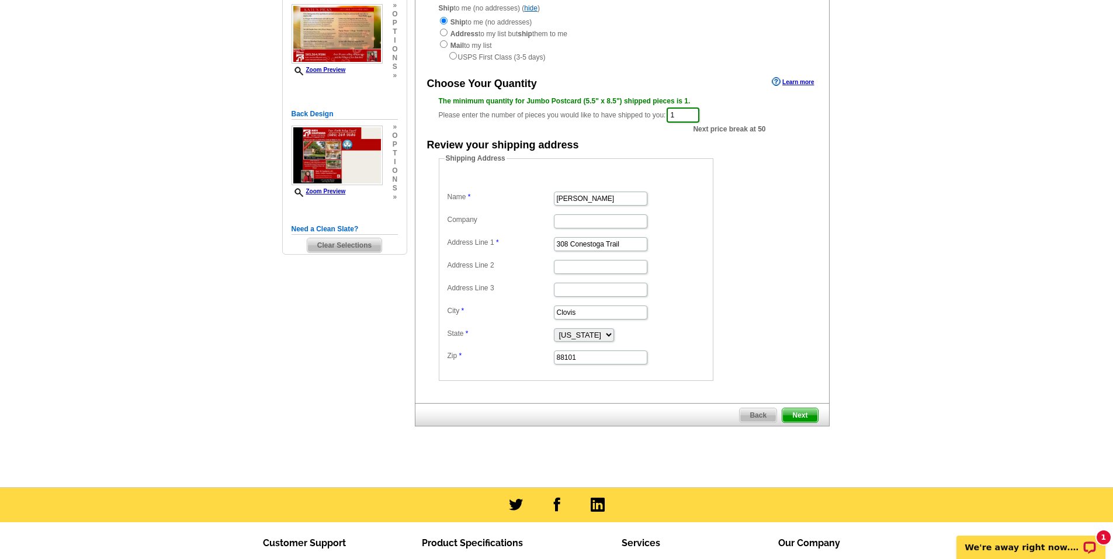
scroll to position [156, 0]
click at [791, 417] on span "Next" at bounding box center [799, 415] width 35 height 14
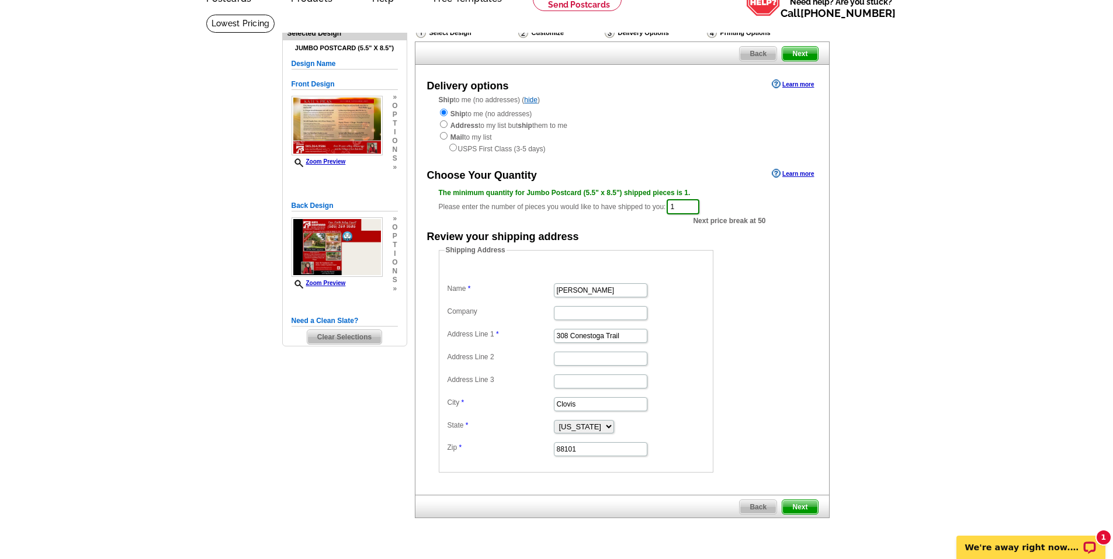
scroll to position [58, 0]
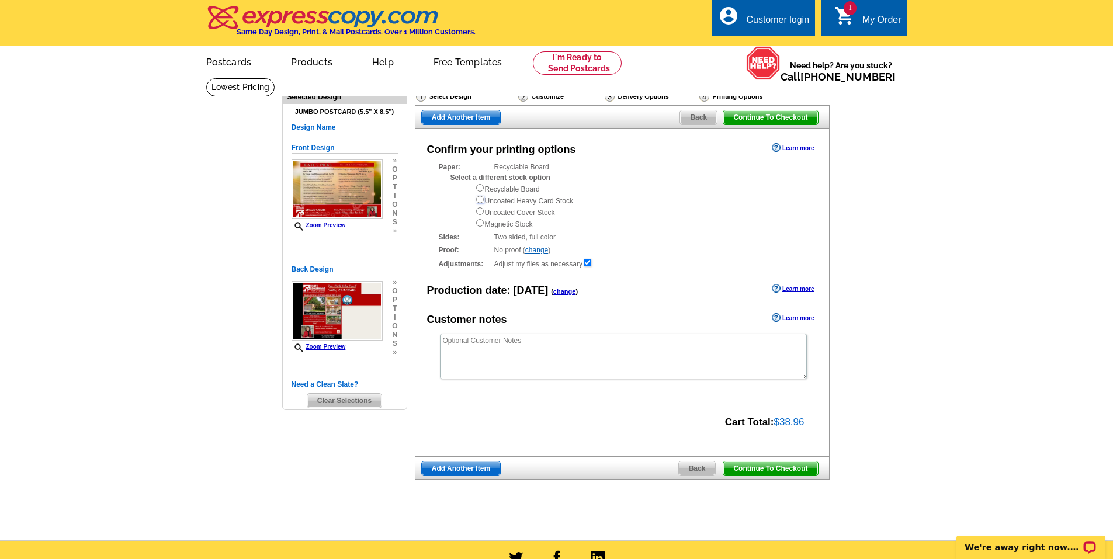
click at [478, 200] on input "radio" at bounding box center [480, 200] width 8 height 8
radio input "true"
click at [548, 97] on div "Customize" at bounding box center [560, 97] width 86 height 12
click at [628, 98] on div "Delivery Options" at bounding box center [650, 98] width 95 height 15
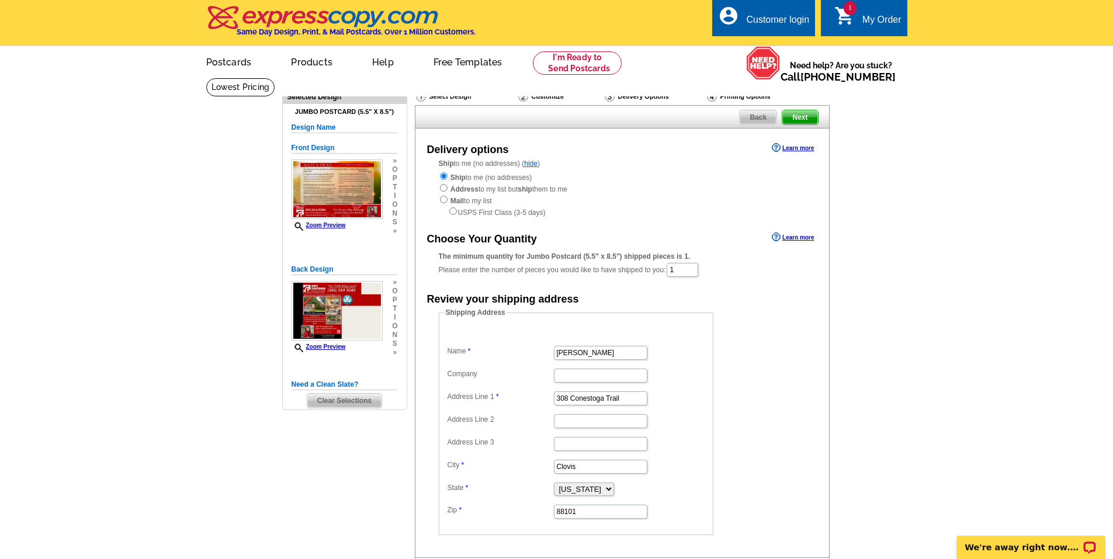
click at [735, 98] on div "Printing Options" at bounding box center [758, 98] width 104 height 15
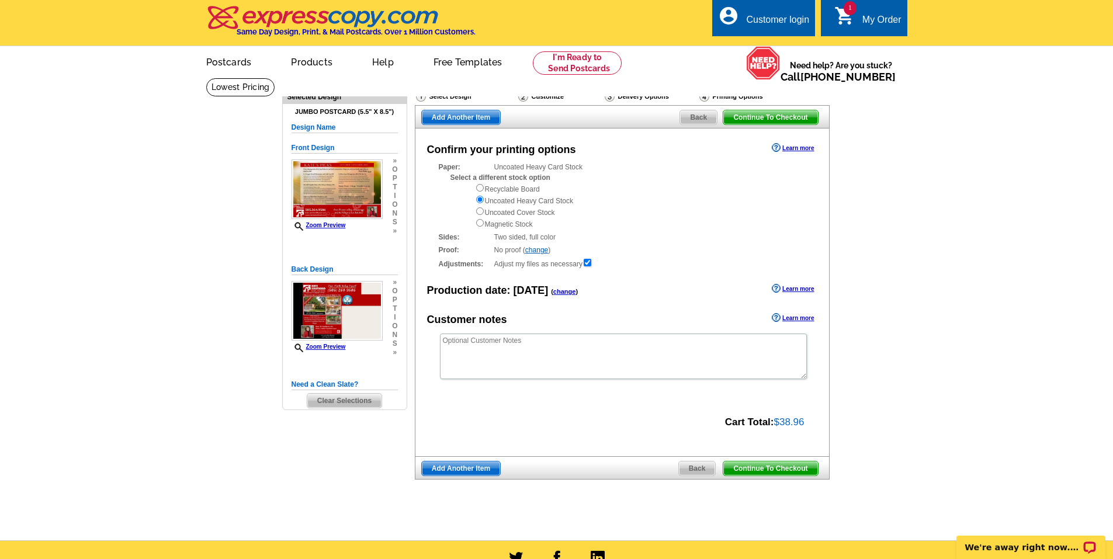
click at [534, 251] on link "change" at bounding box center [536, 250] width 23 height 8
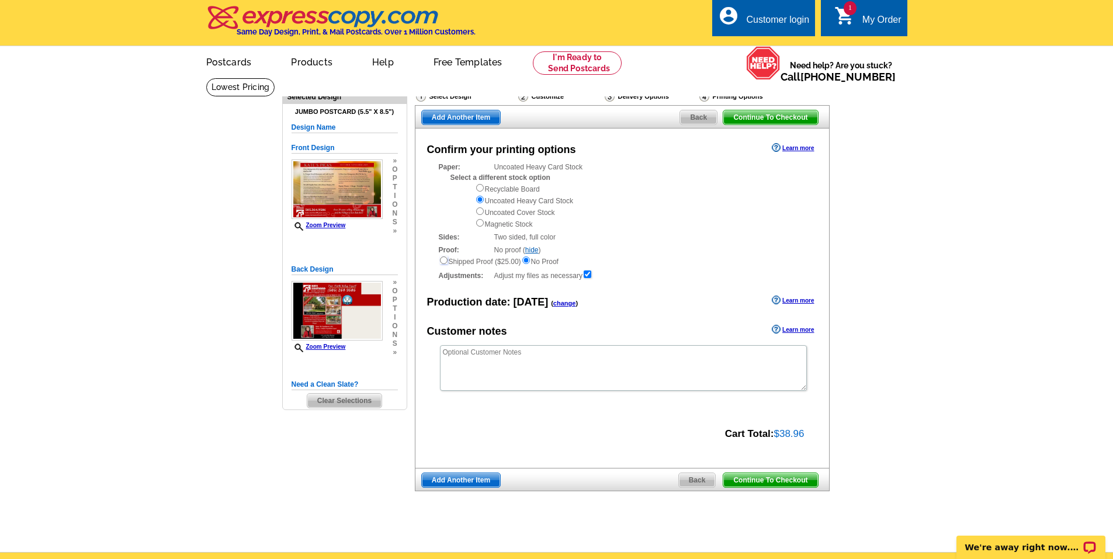
click at [442, 262] on input "radio" at bounding box center [444, 260] width 8 height 8
radio input "true"
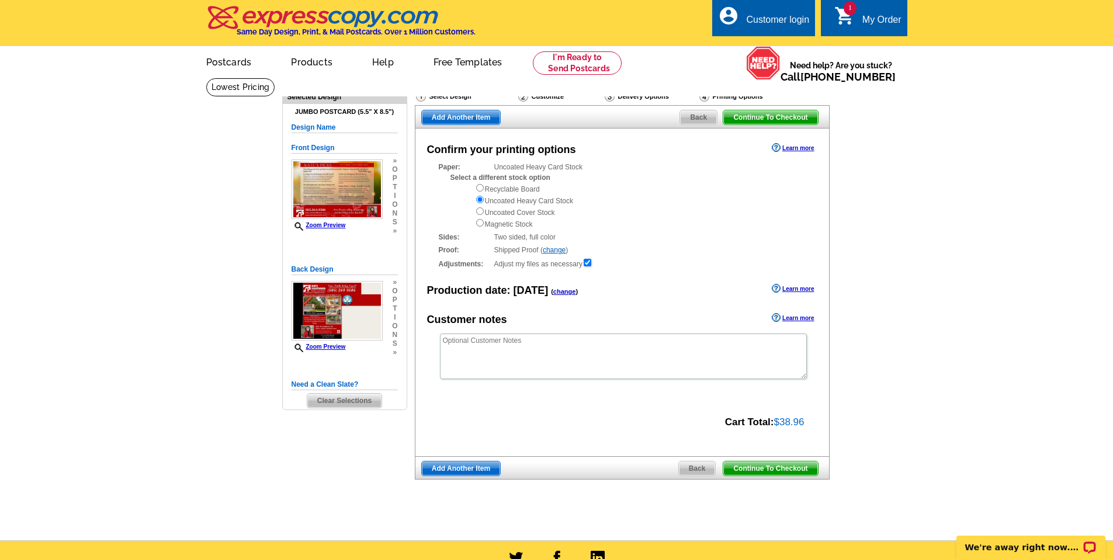
click at [559, 251] on link "change" at bounding box center [554, 250] width 23 height 8
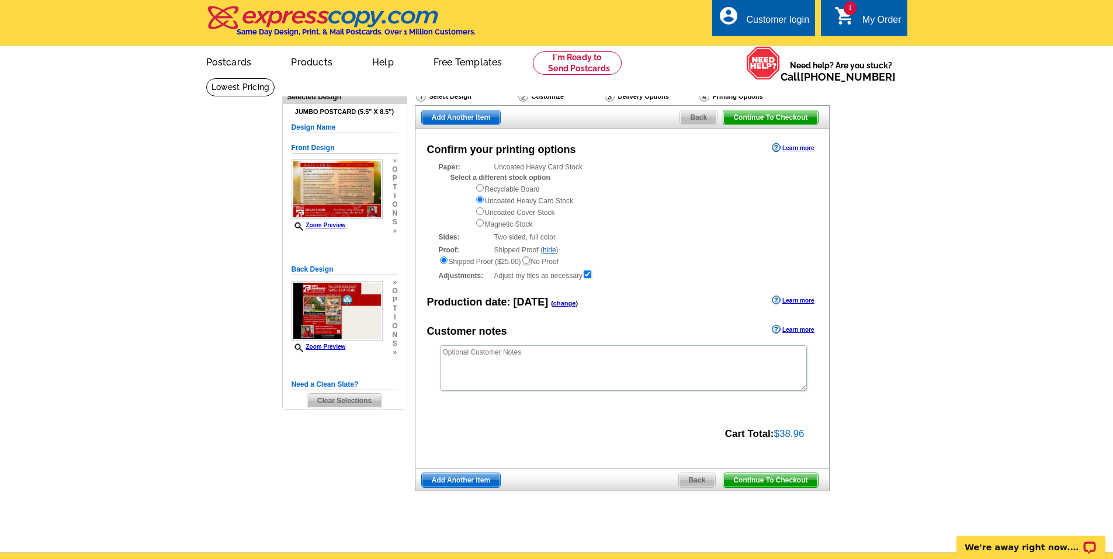
click at [530, 262] on input "radio" at bounding box center [526, 260] width 8 height 8
radio input "true"
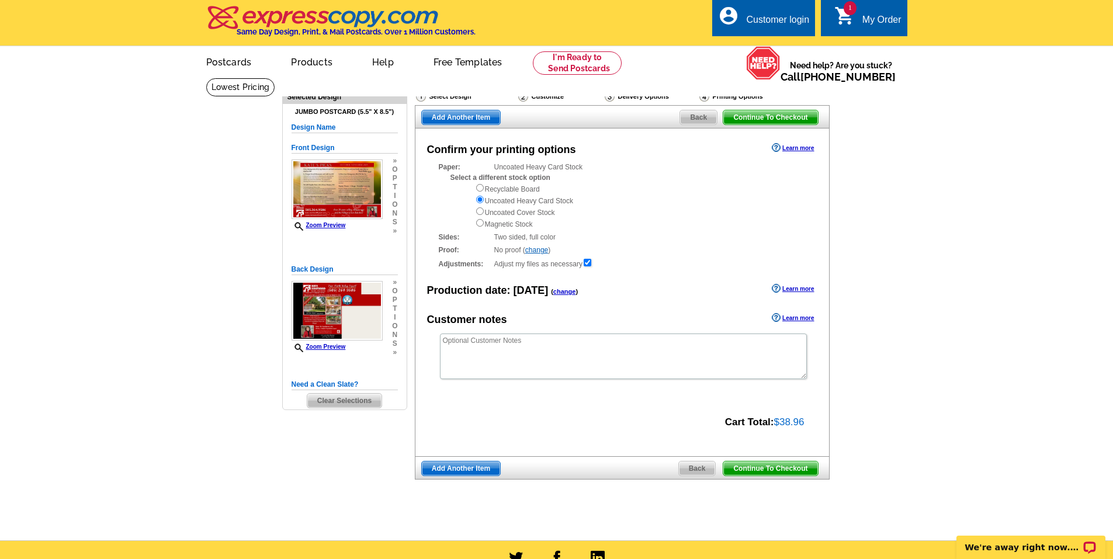
click at [677, 255] on div "Proof: No proof ( change ) Shipped Proof ($25.00) No Proof" at bounding box center [622, 250] width 367 height 11
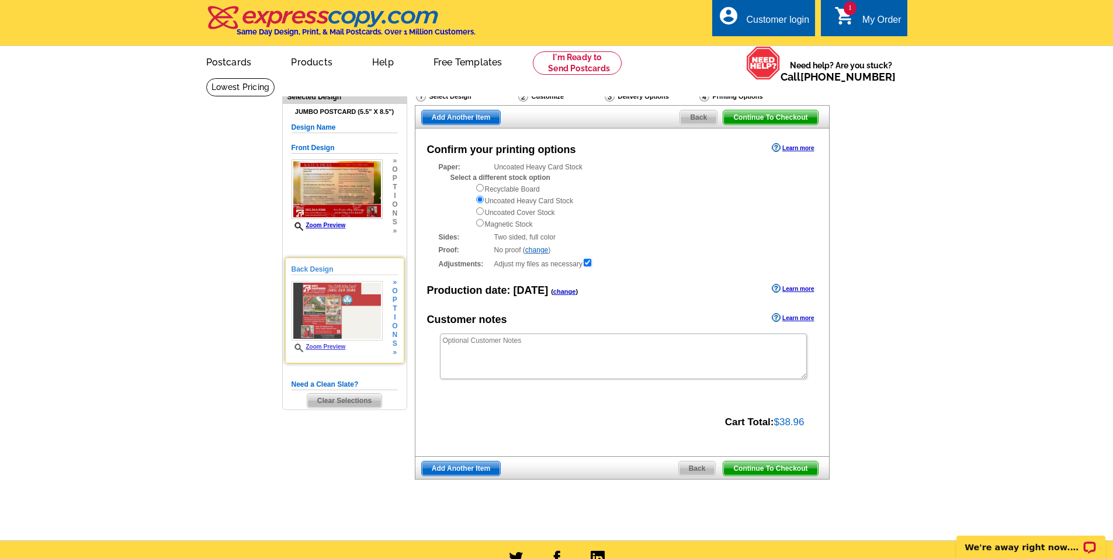
click at [394, 320] on span "i" at bounding box center [394, 317] width 5 height 9
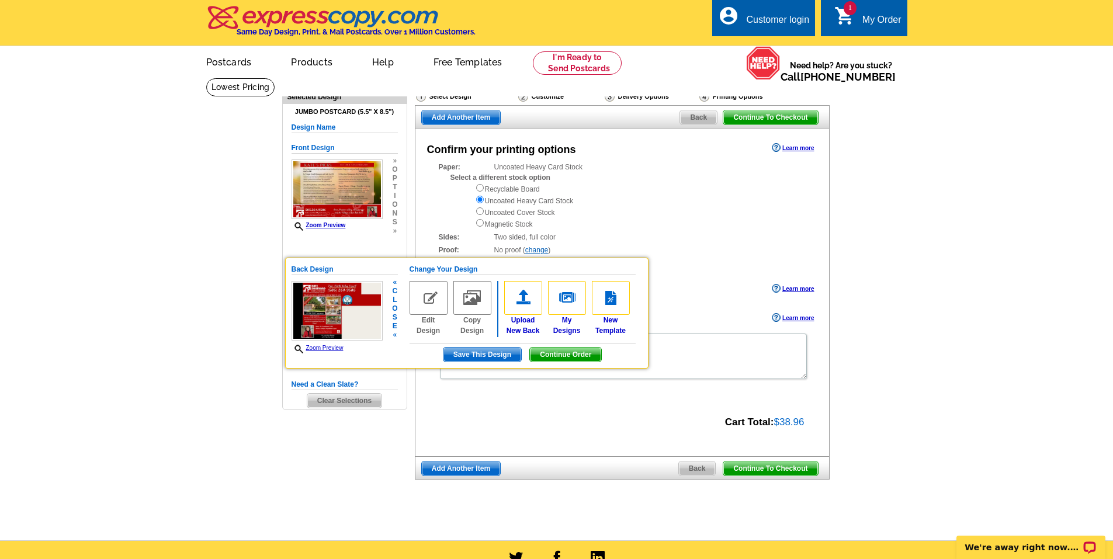
click at [885, 241] on main "Need Help? call 800-260-5887, chat with support, or have our designers make som…" at bounding box center [556, 309] width 1113 height 463
click at [681, 290] on div "Production date: Today ( change ) Learn more" at bounding box center [622, 290] width 414 height 18
